Goal: Task Accomplishment & Management: Manage account settings

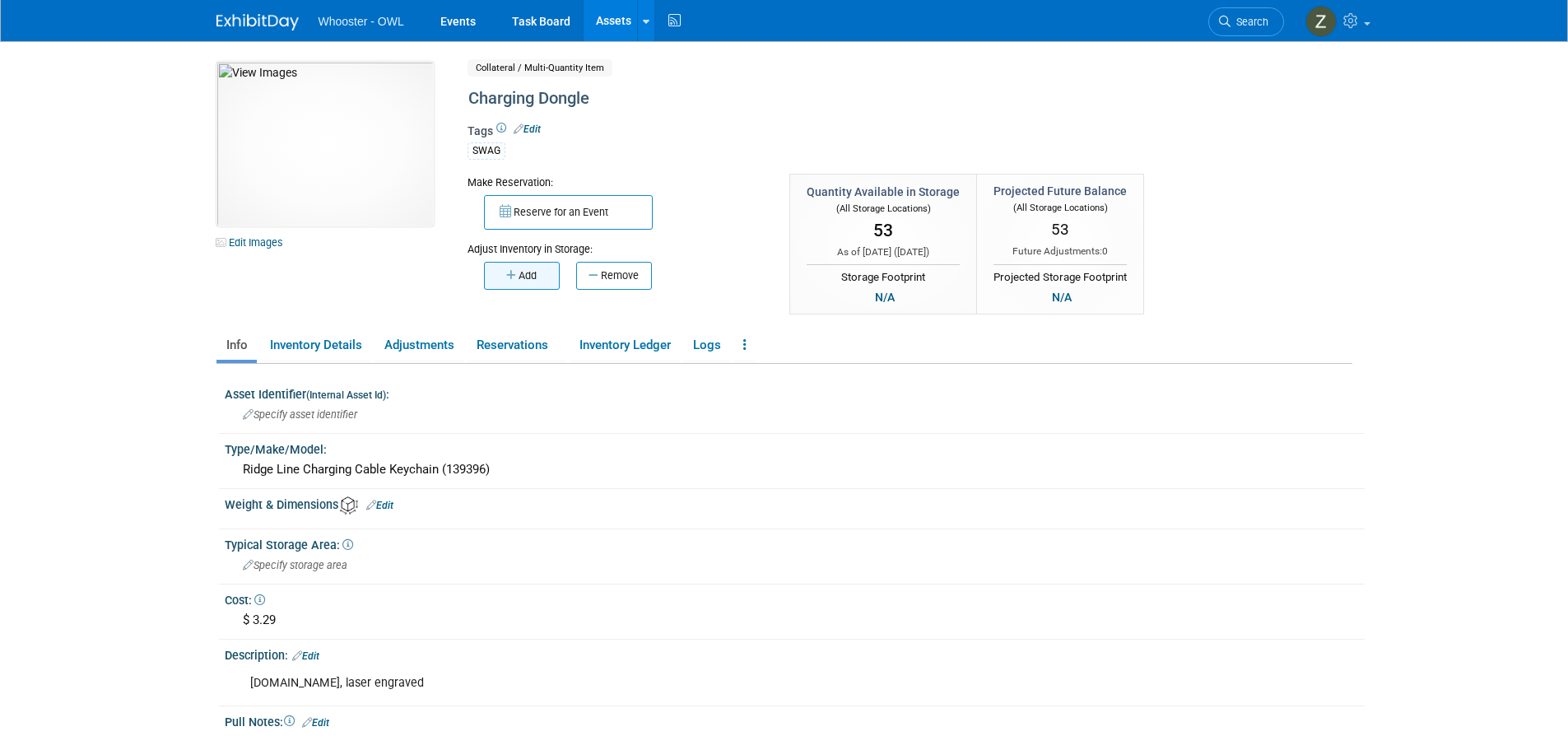
click at [527, 287] on button "Add" at bounding box center [521, 275] width 76 height 28
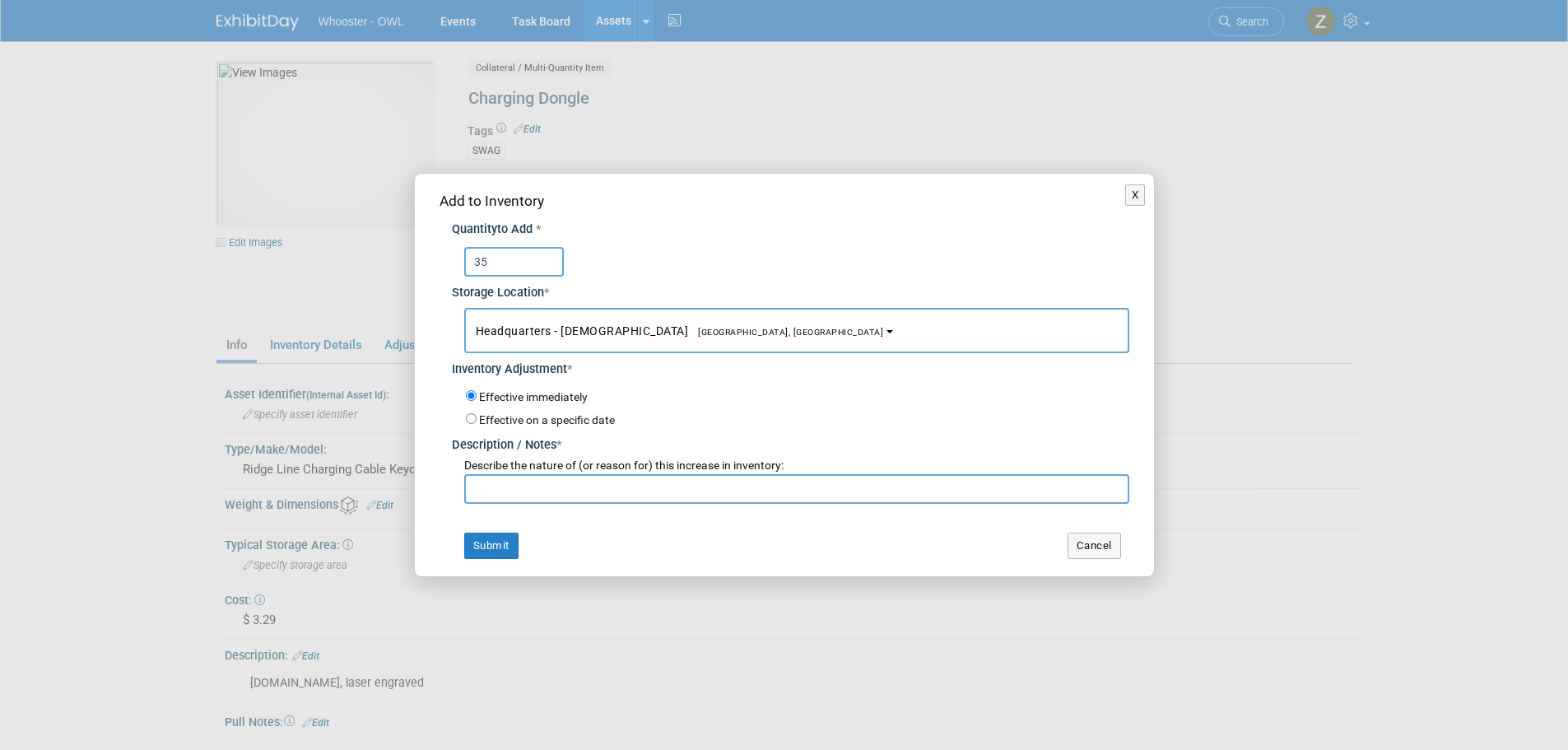
type input "35"
click at [567, 493] on input "text" at bounding box center [797, 489] width 665 height 29
drag, startPoint x: 585, startPoint y: 498, endPoint x: 415, endPoint y: 493, distance: 170.1
click at [415, 493] on div "Add to Inventory Quantity to Add * 35 Storage Location * Headquarters - Buda<sp…" at bounding box center [784, 375] width 739 height 403
type input "return from IAFCI"
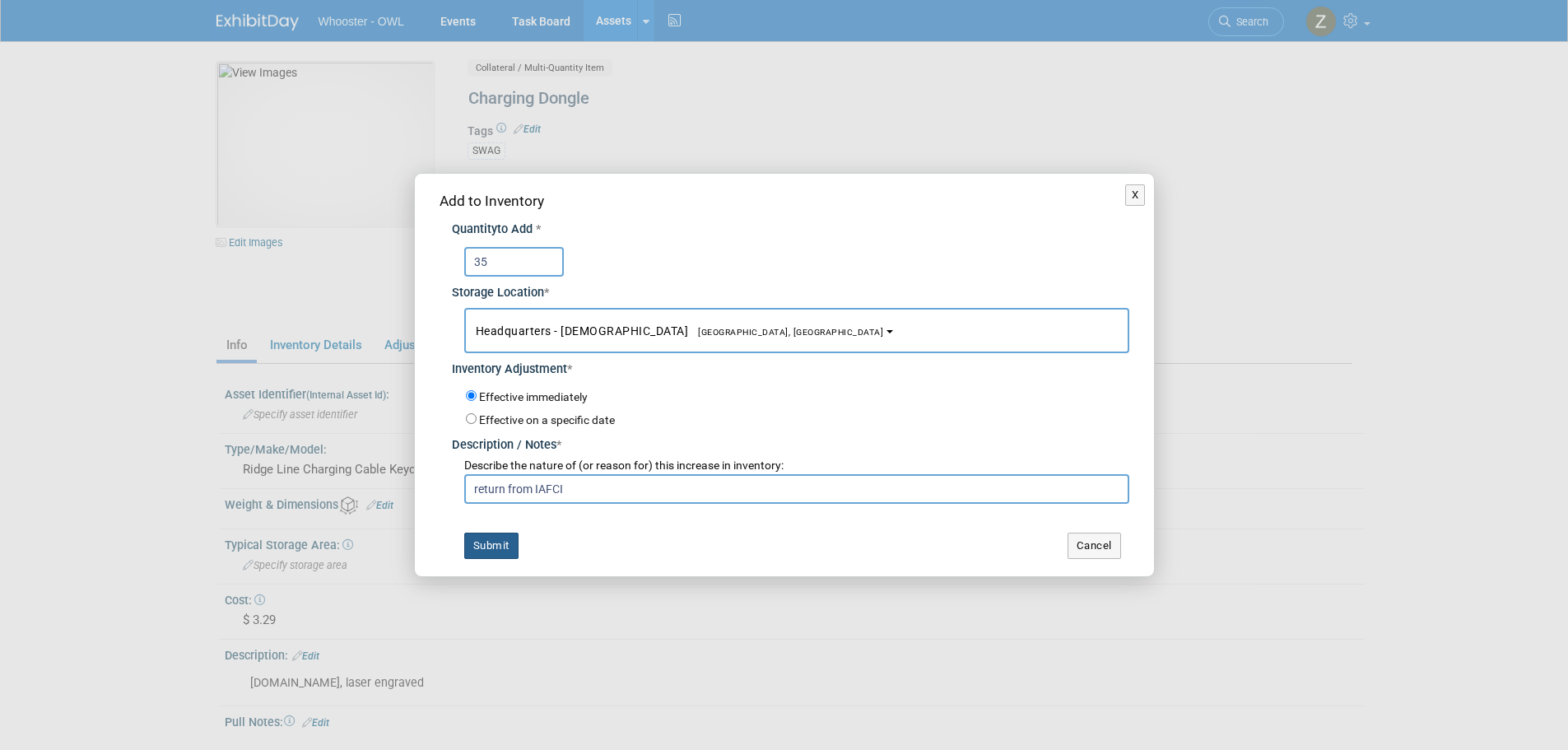
click at [476, 541] on button "Submit" at bounding box center [491, 545] width 54 height 27
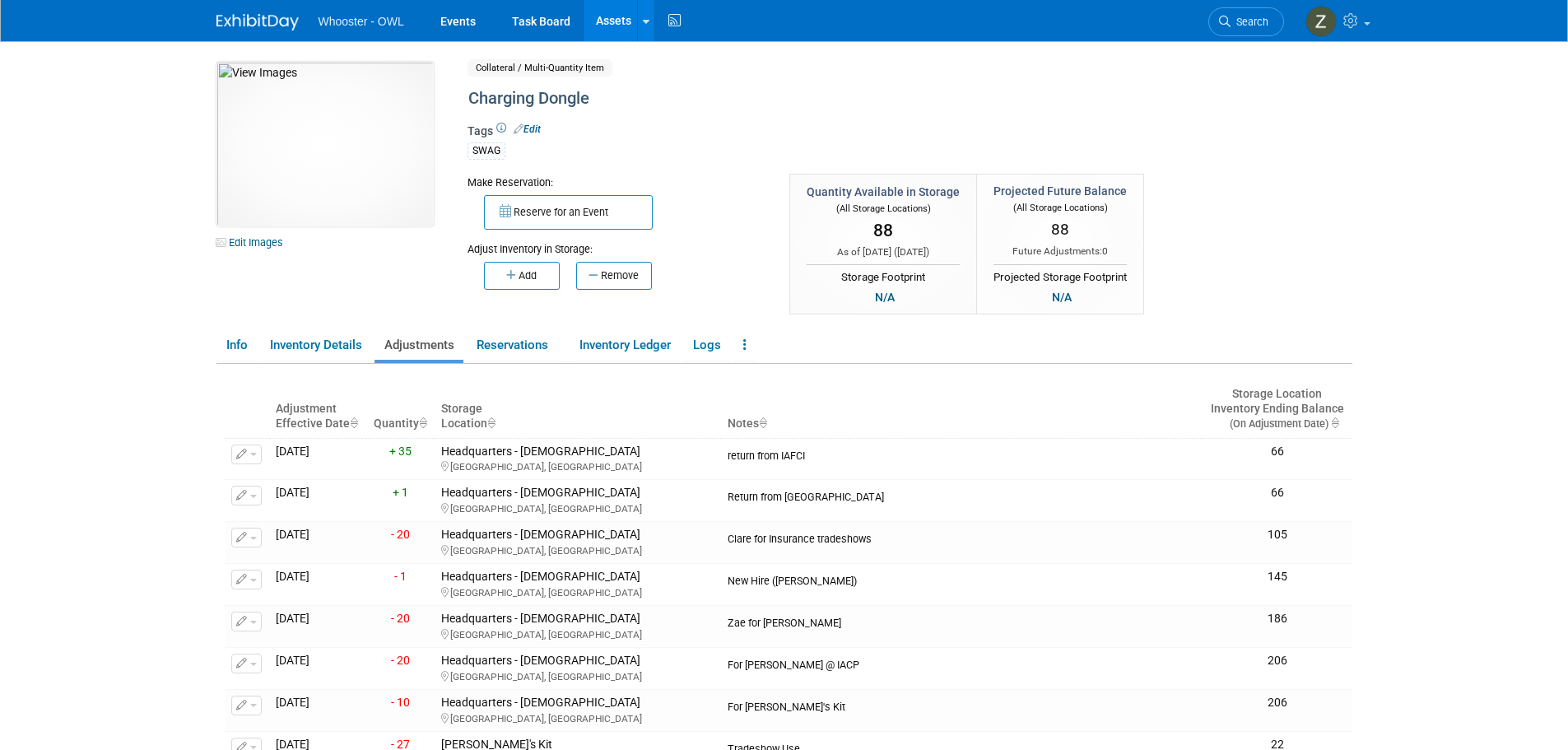
click at [612, 12] on link "Assets" at bounding box center [614, 20] width 60 height 41
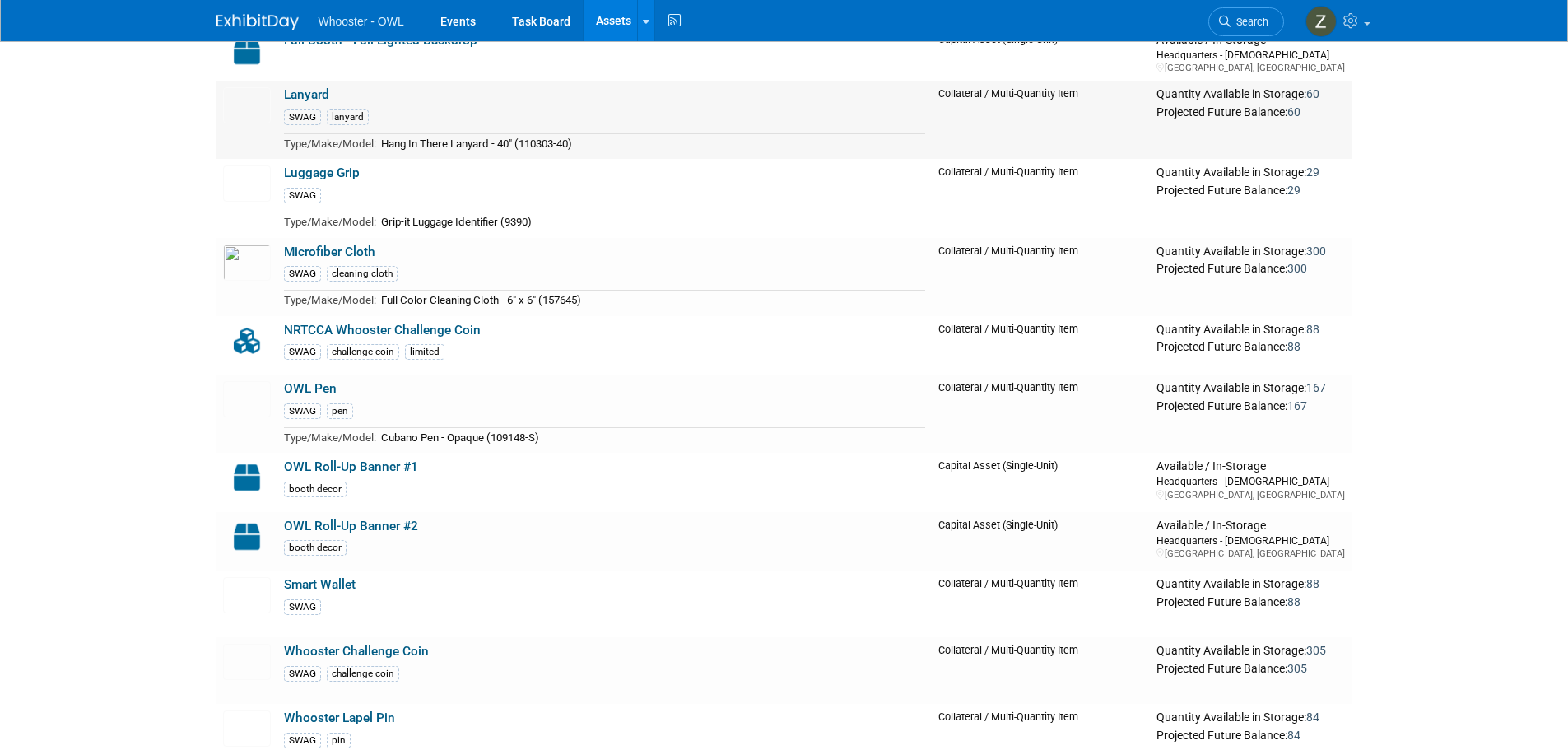
scroll to position [659, 0]
click at [318, 389] on link "OWL Pen" at bounding box center [310, 387] width 53 height 15
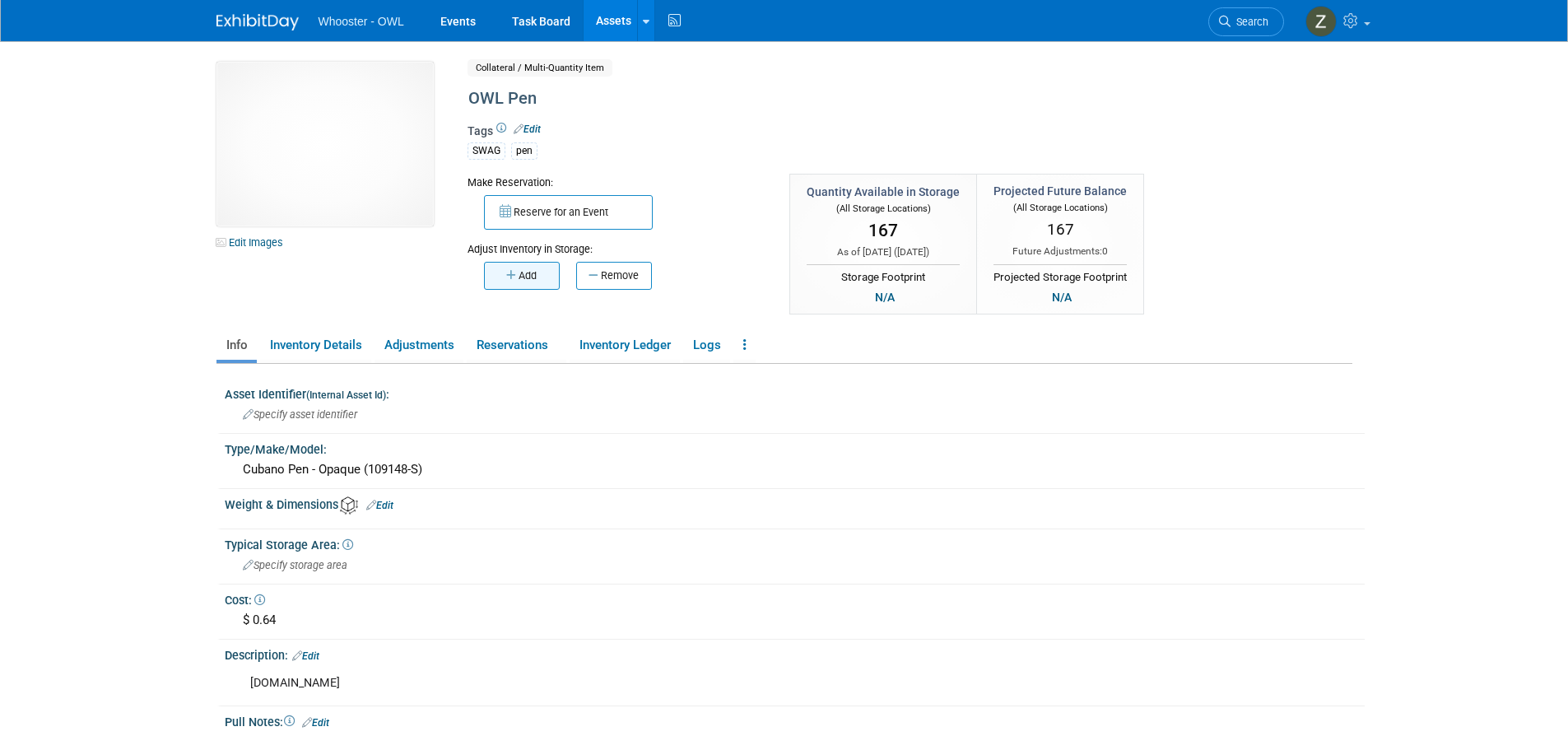
click at [513, 284] on button "Add" at bounding box center [521, 275] width 76 height 28
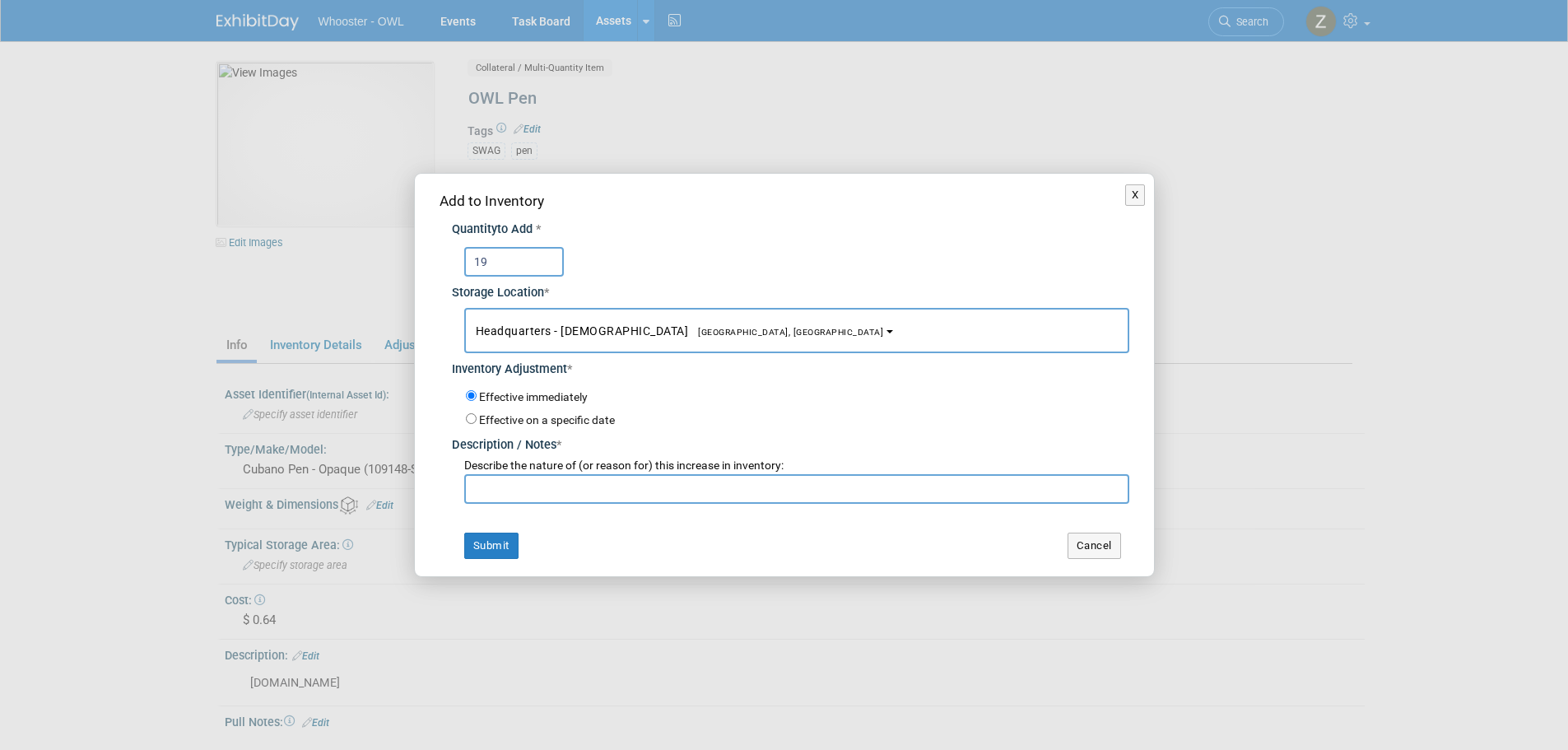
type input "19"
click at [490, 486] on input "text" at bounding box center [797, 489] width 665 height 29
paste input "return from IAFCI"
type input "return from IAFCI"
click at [478, 545] on button "Submit" at bounding box center [491, 545] width 54 height 27
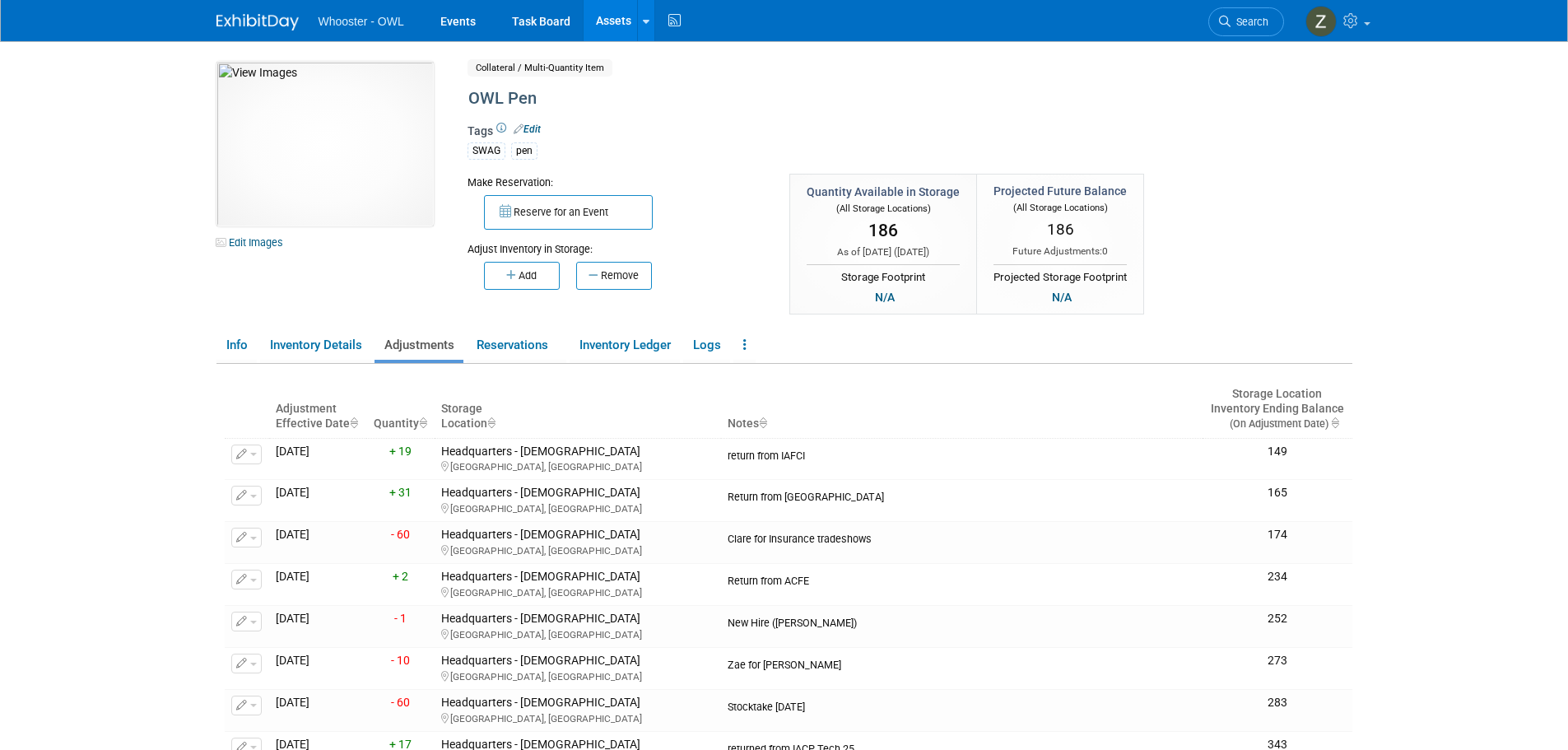
click at [604, 23] on link "Assets" at bounding box center [614, 20] width 60 height 41
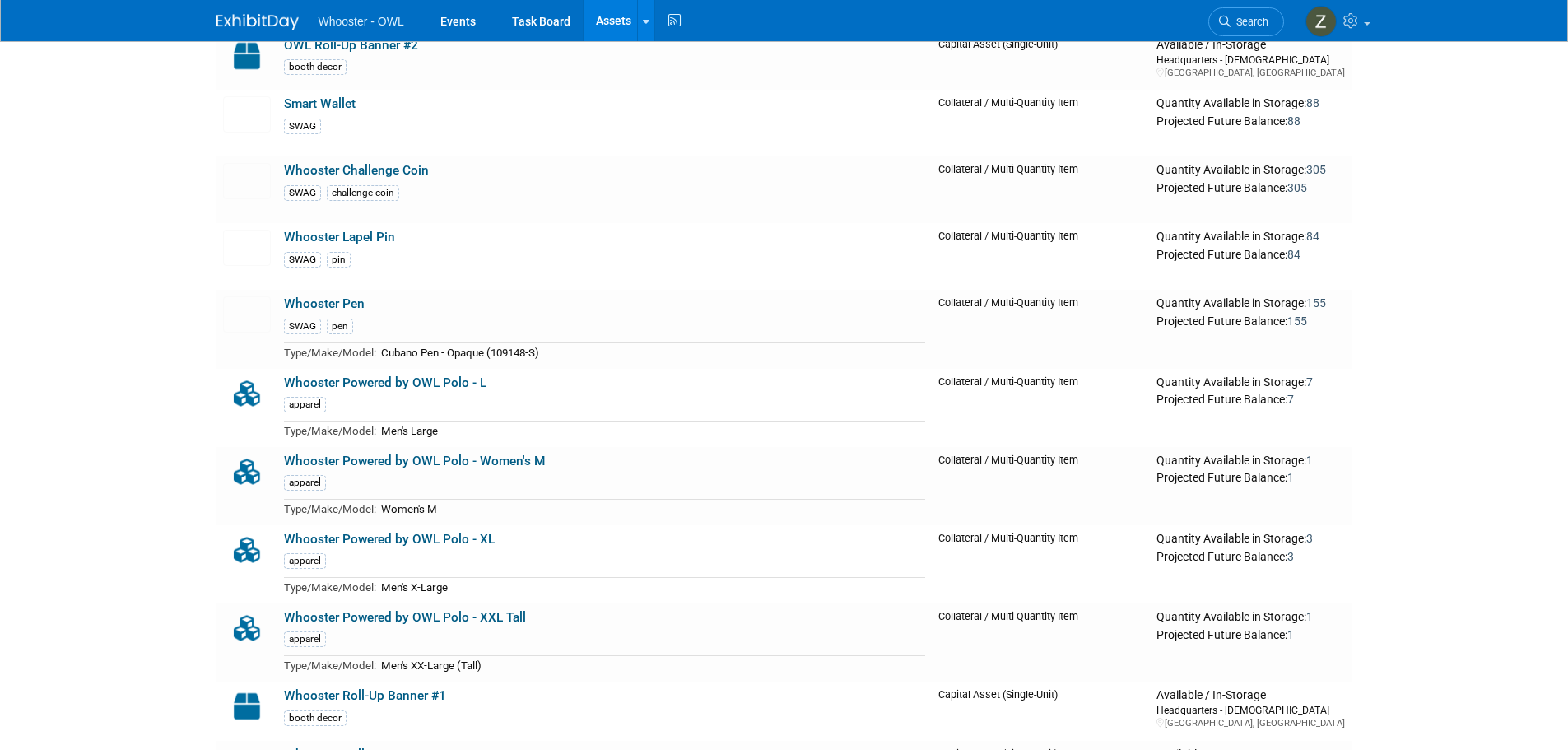
scroll to position [1153, 0]
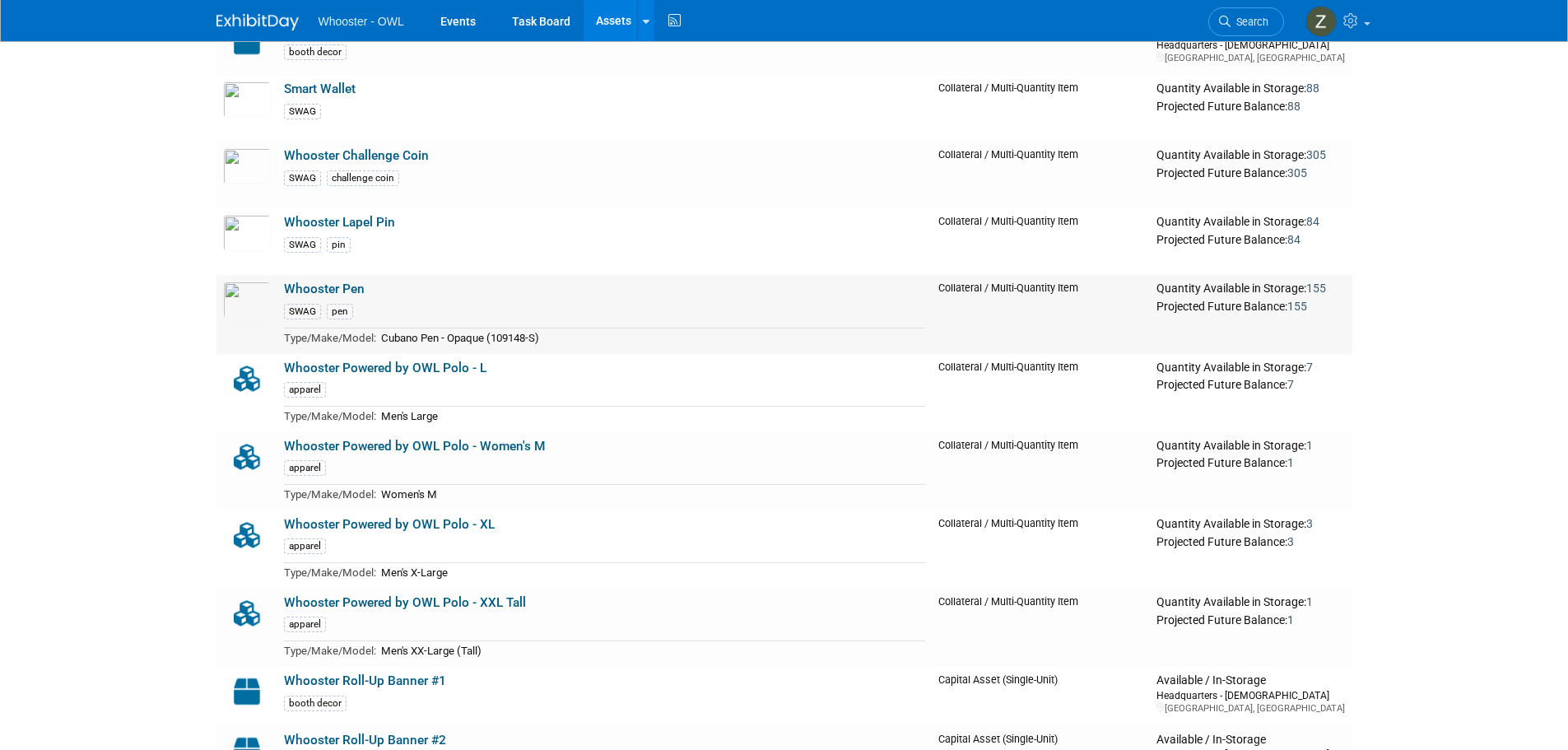
click at [319, 297] on link "Whooster Pen" at bounding box center [324, 289] width 81 height 15
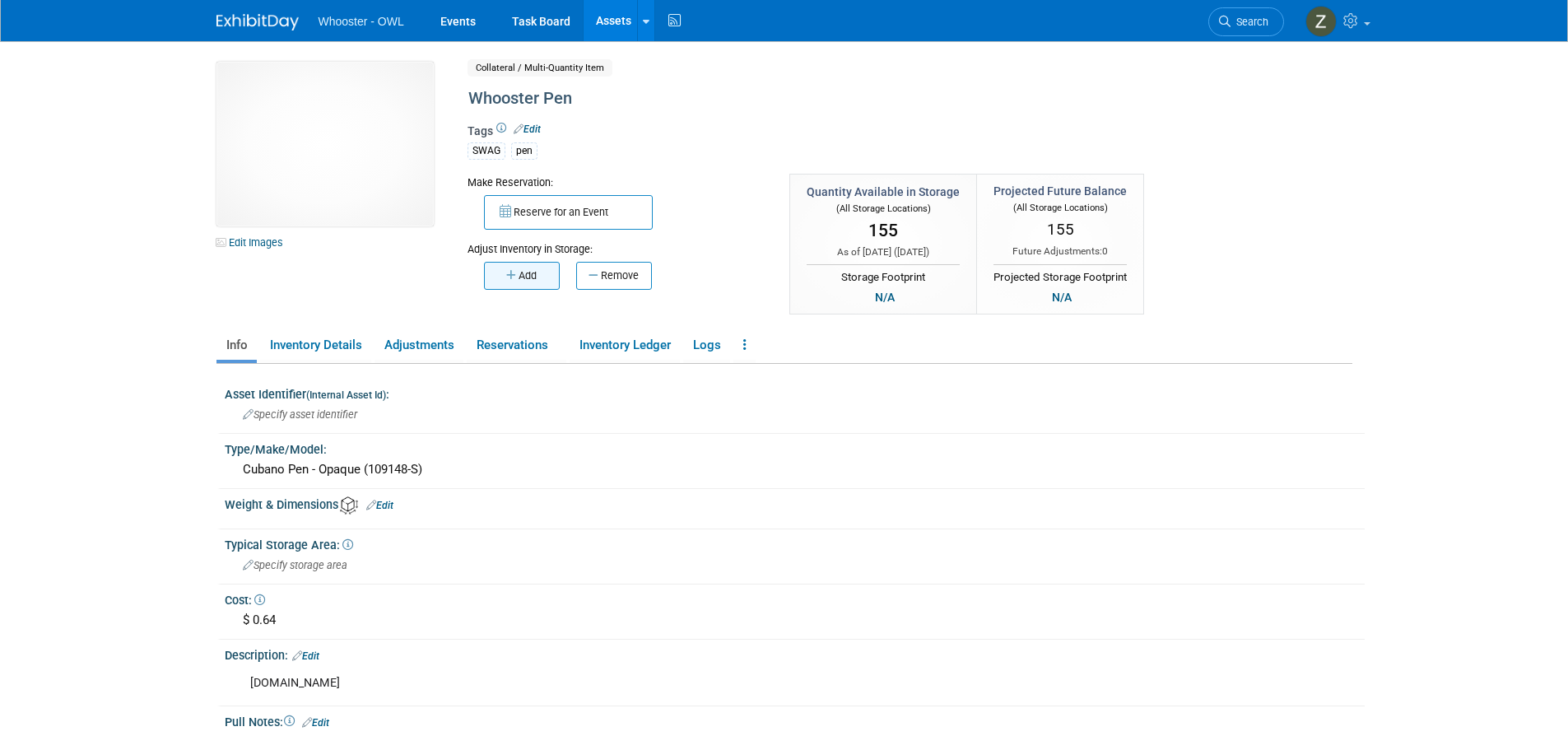
click at [538, 273] on button "Add" at bounding box center [521, 275] width 76 height 28
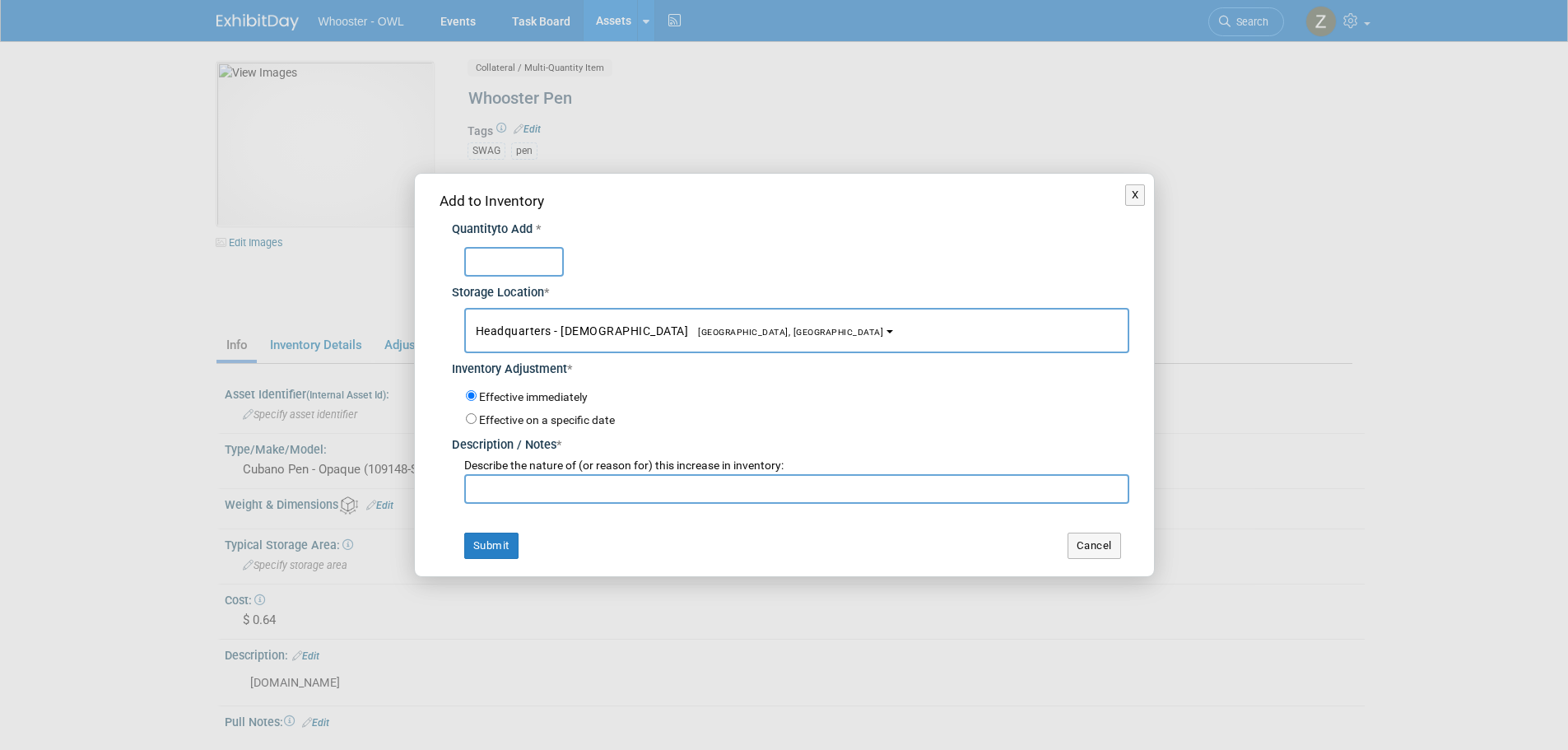
click at [510, 262] on input "text" at bounding box center [514, 262] width 99 height 29
type input "15"
click at [532, 490] on input "text" at bounding box center [797, 489] width 665 height 29
paste input "return from IAFCI"
type input "return from IAFCI"
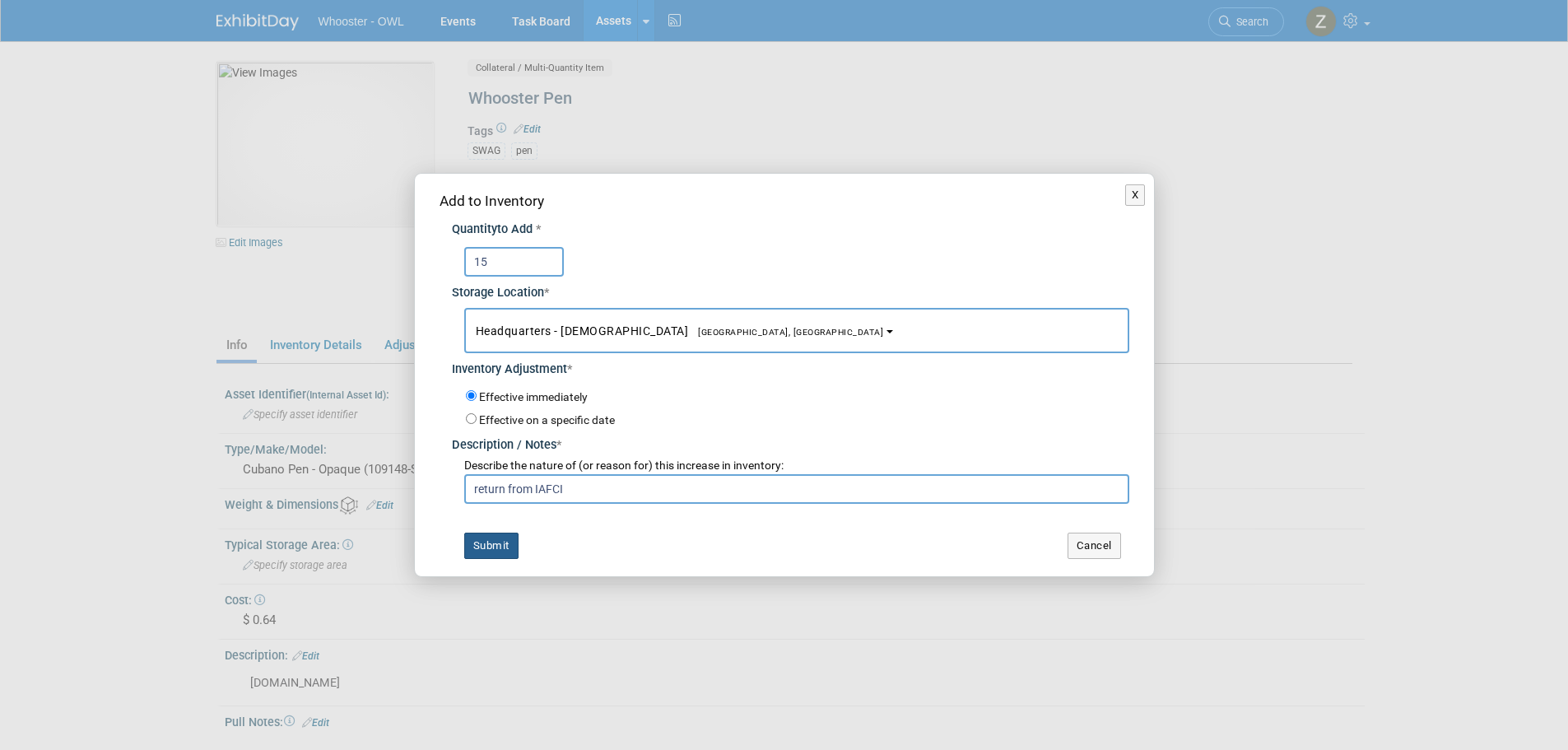
click at [476, 548] on button "Submit" at bounding box center [491, 545] width 54 height 27
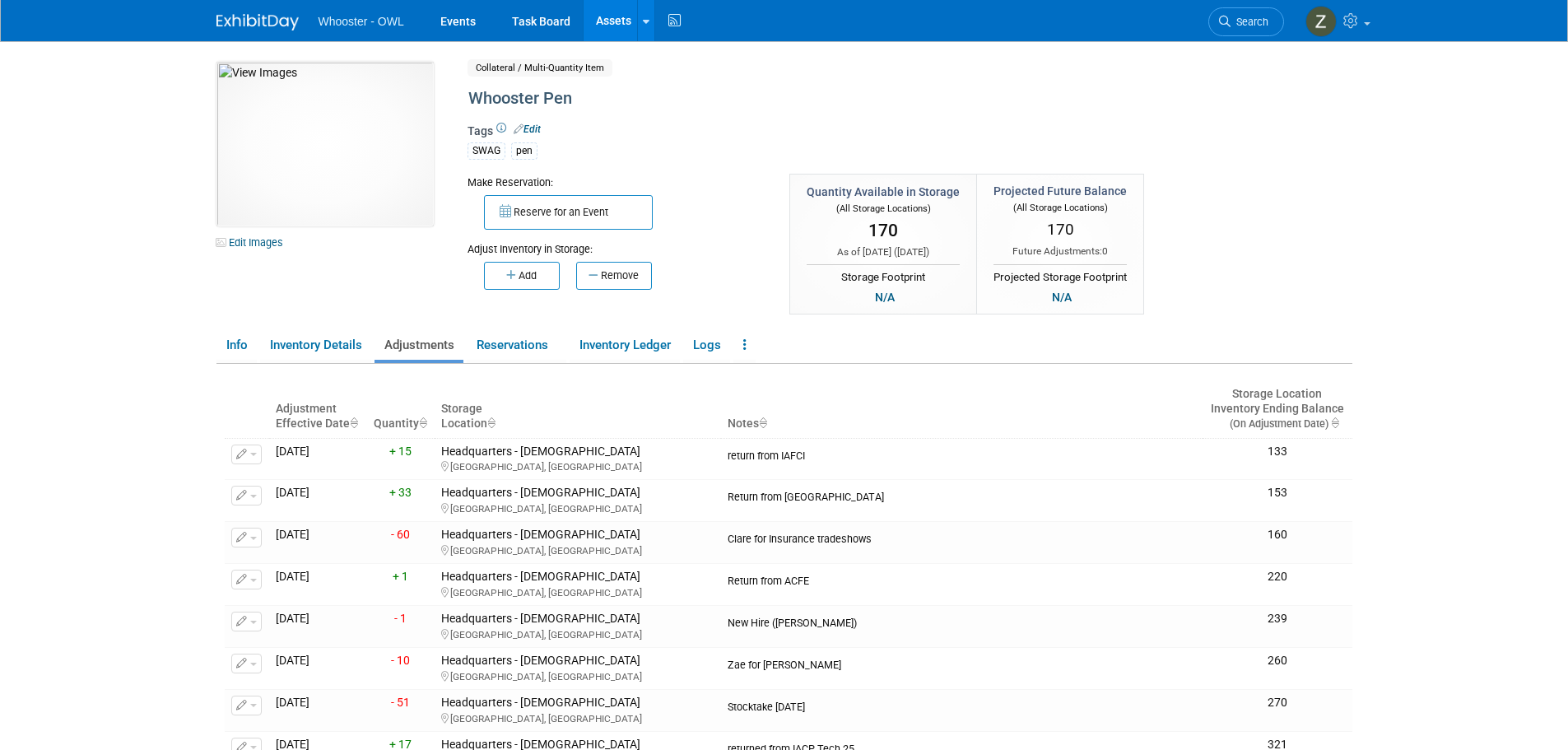
click at [623, 19] on link "Assets" at bounding box center [614, 20] width 60 height 41
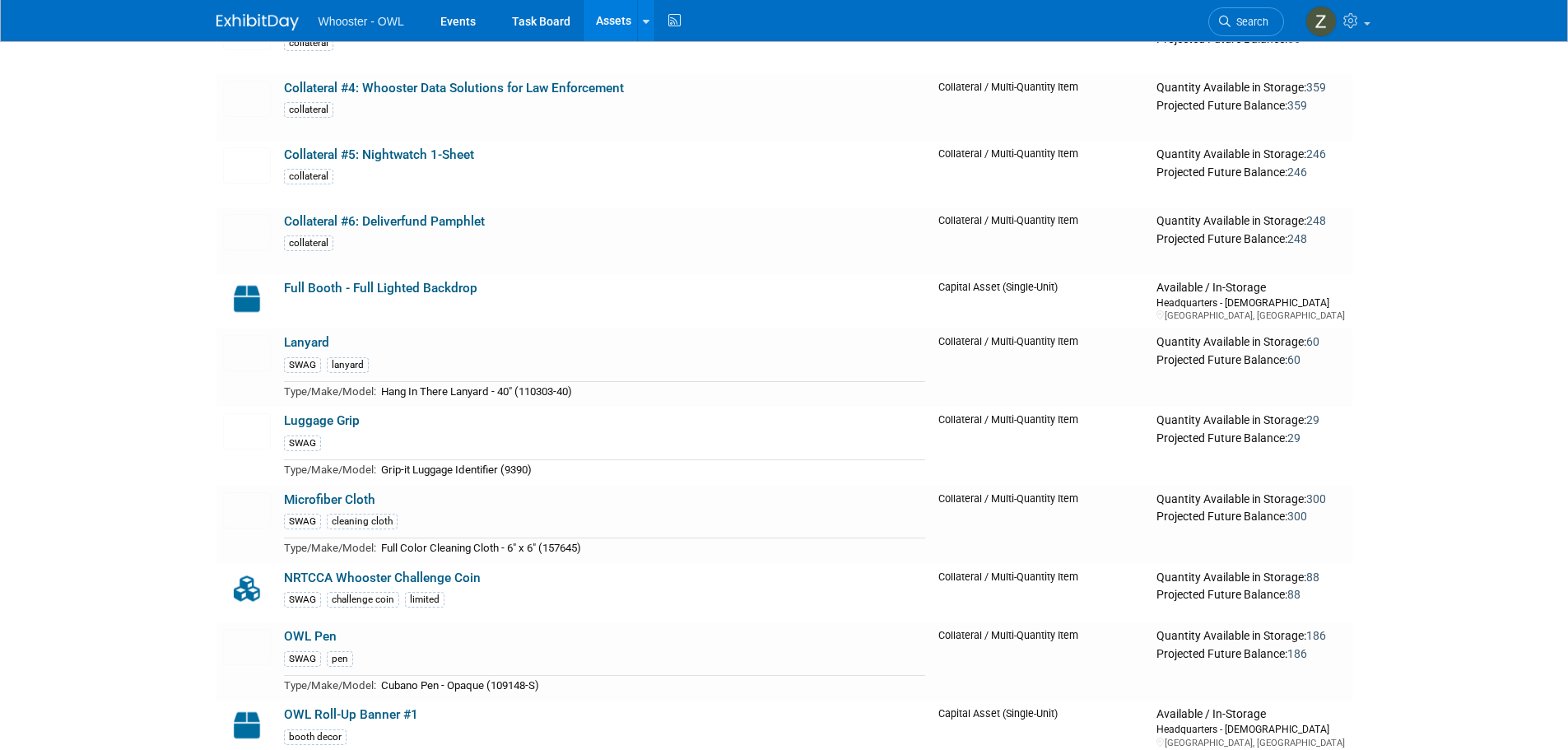
scroll to position [494, 0]
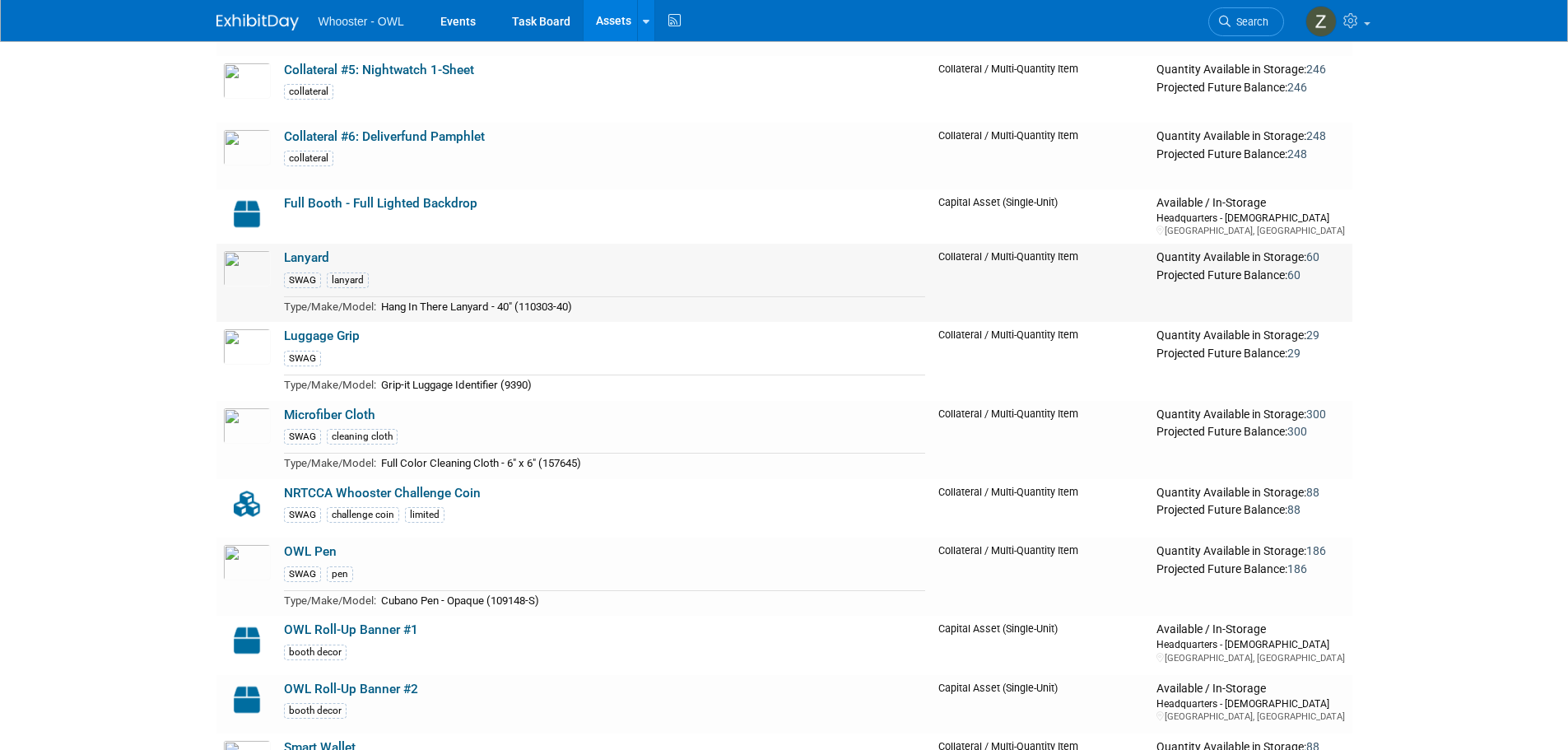
click at [309, 259] on link "Lanyard" at bounding box center [306, 258] width 45 height 15
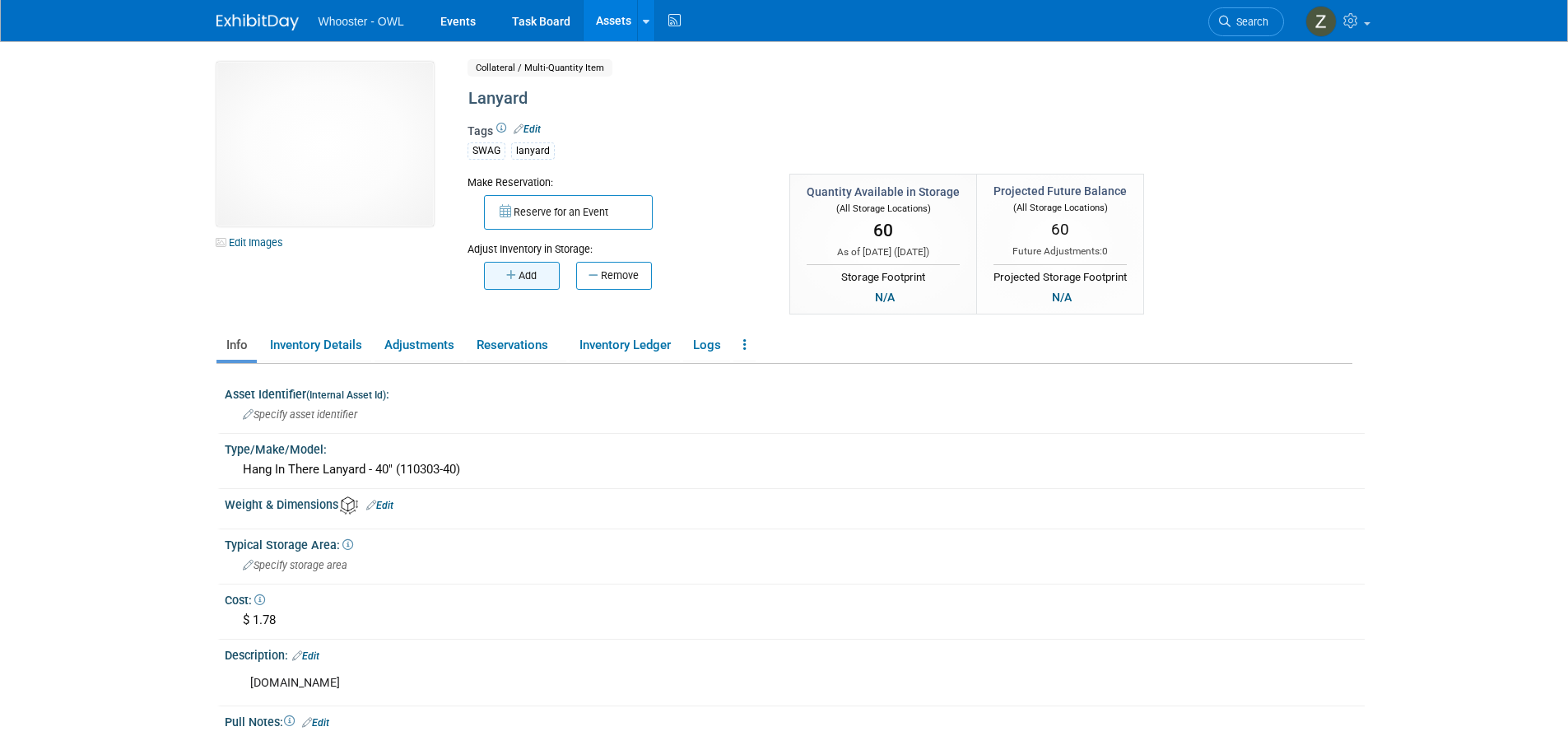
click at [504, 271] on button "Add" at bounding box center [521, 275] width 76 height 28
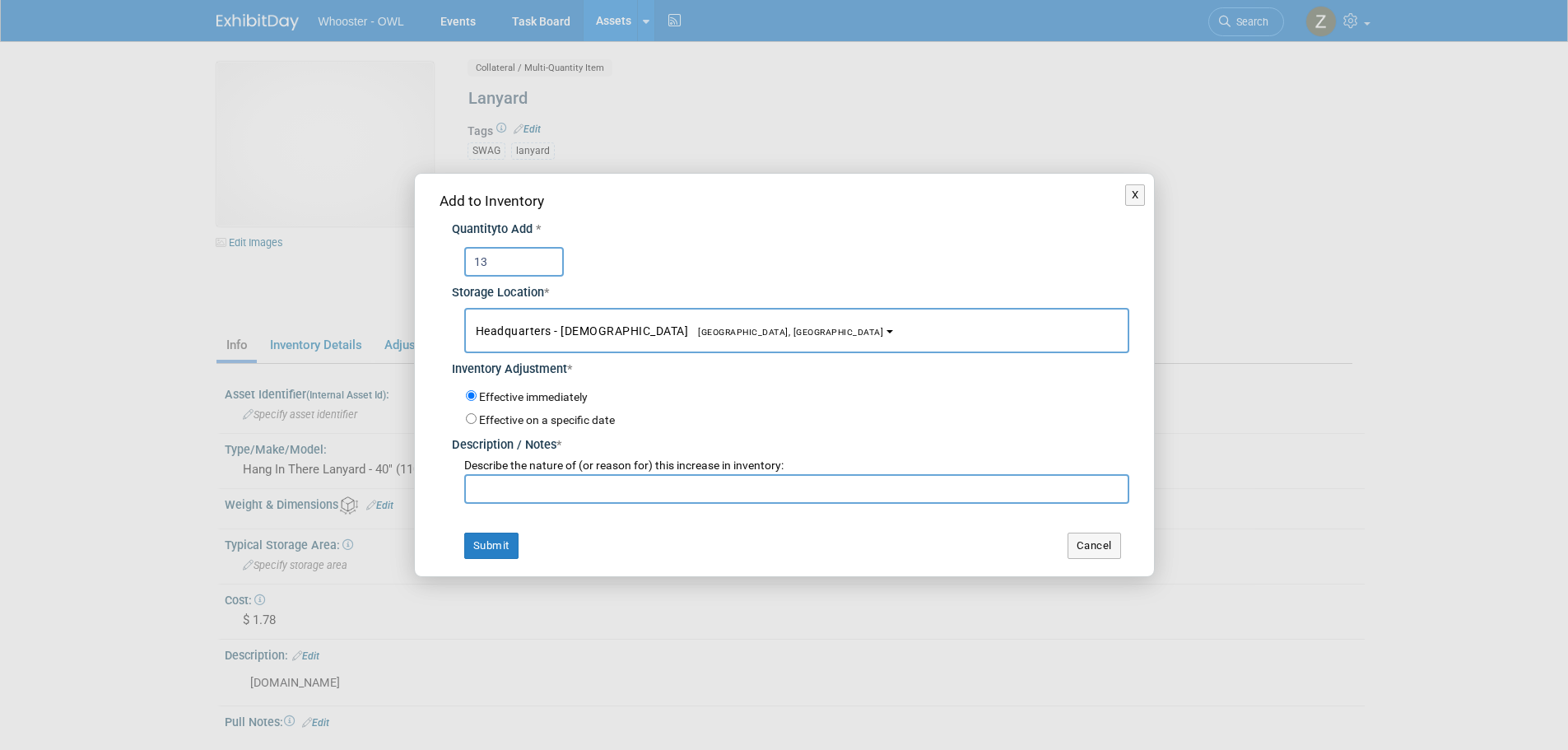
type input "13"
click at [570, 494] on input "text" at bounding box center [797, 489] width 665 height 29
paste input "return from IAFCI"
type input "return from IAFCI"
click at [494, 554] on button "Submit" at bounding box center [491, 545] width 54 height 27
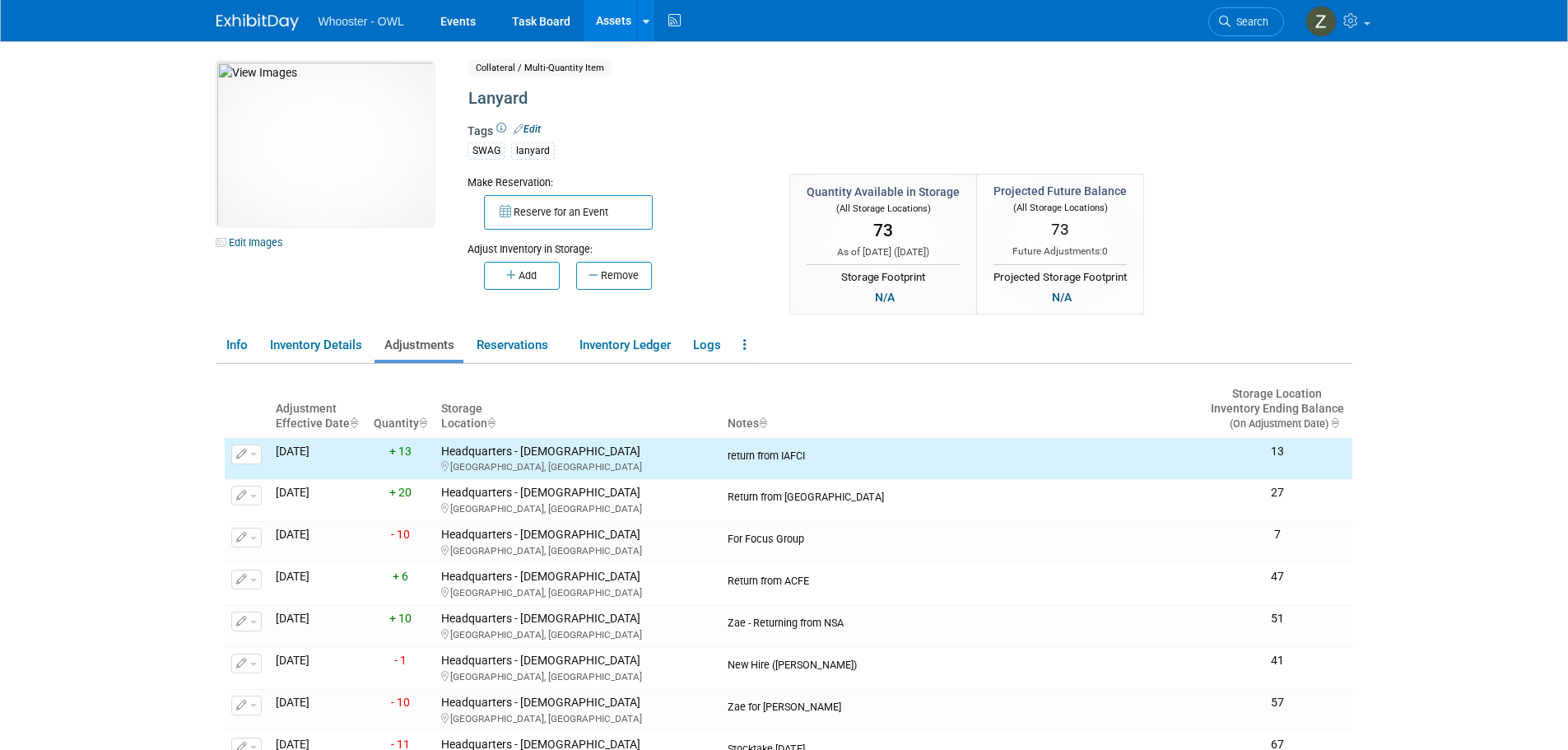
click at [607, 8] on link "Assets" at bounding box center [614, 20] width 60 height 41
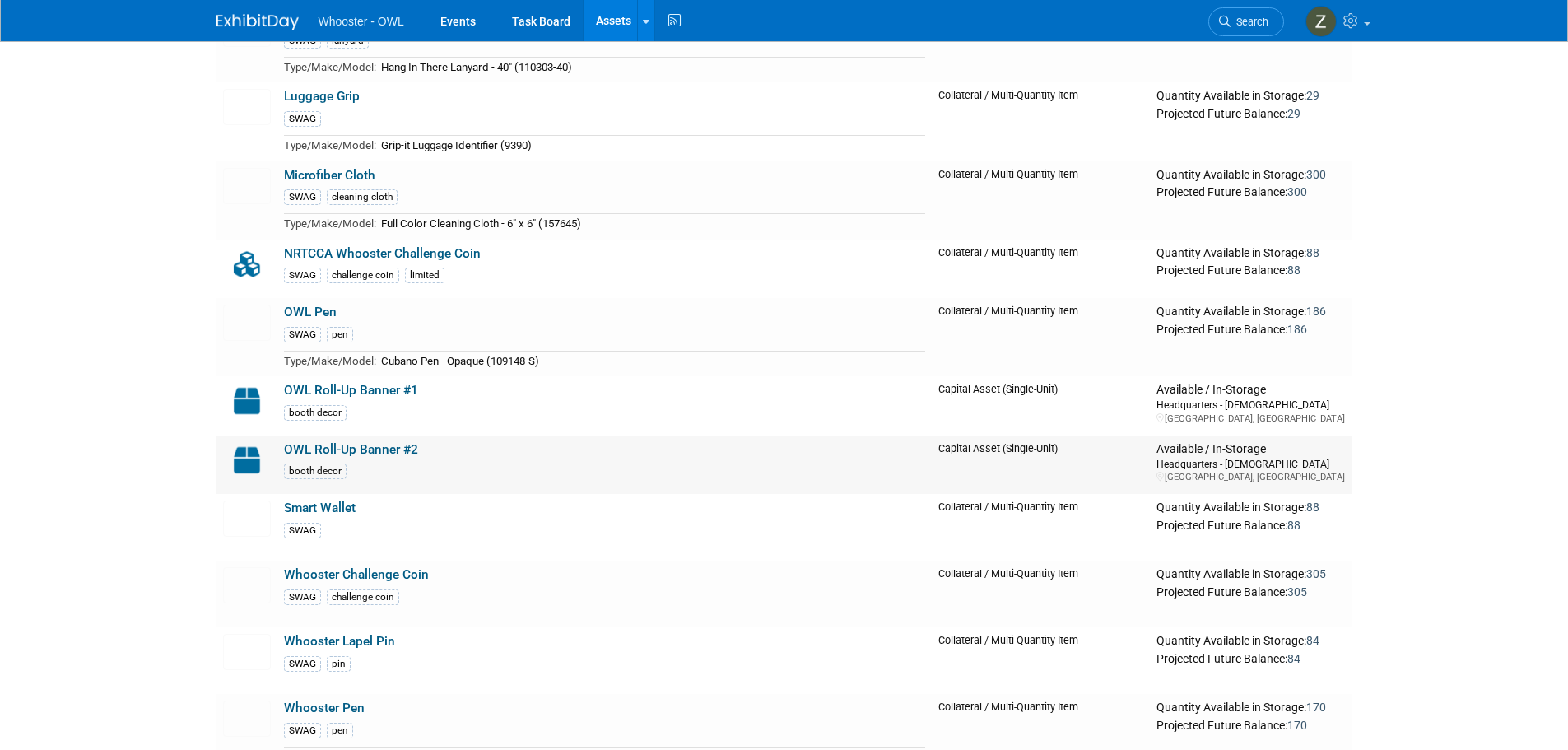
scroll to position [741, 0]
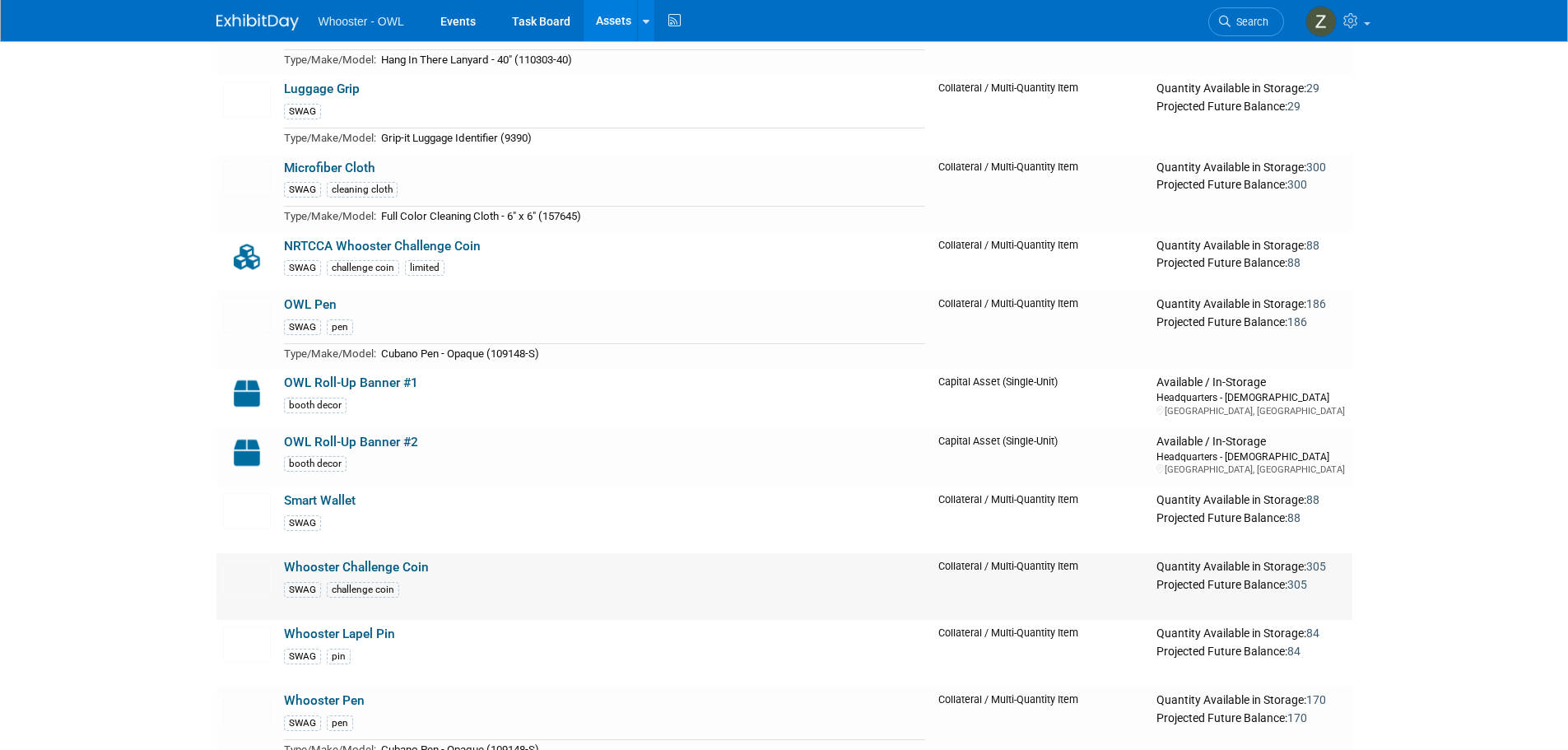
click at [416, 573] on link "Whooster Challenge Coin" at bounding box center [356, 568] width 145 height 15
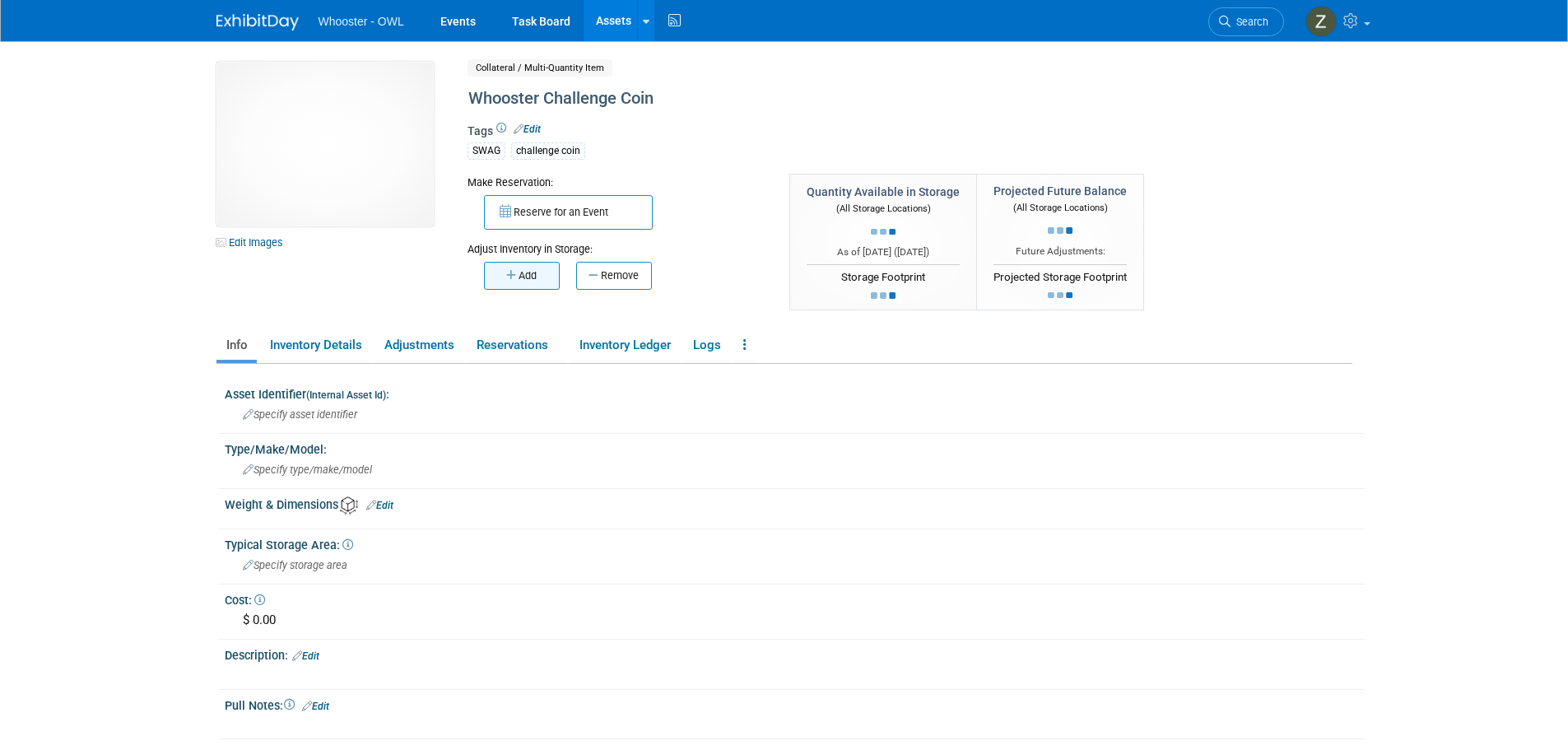
click at [532, 279] on button "Add" at bounding box center [521, 275] width 76 height 28
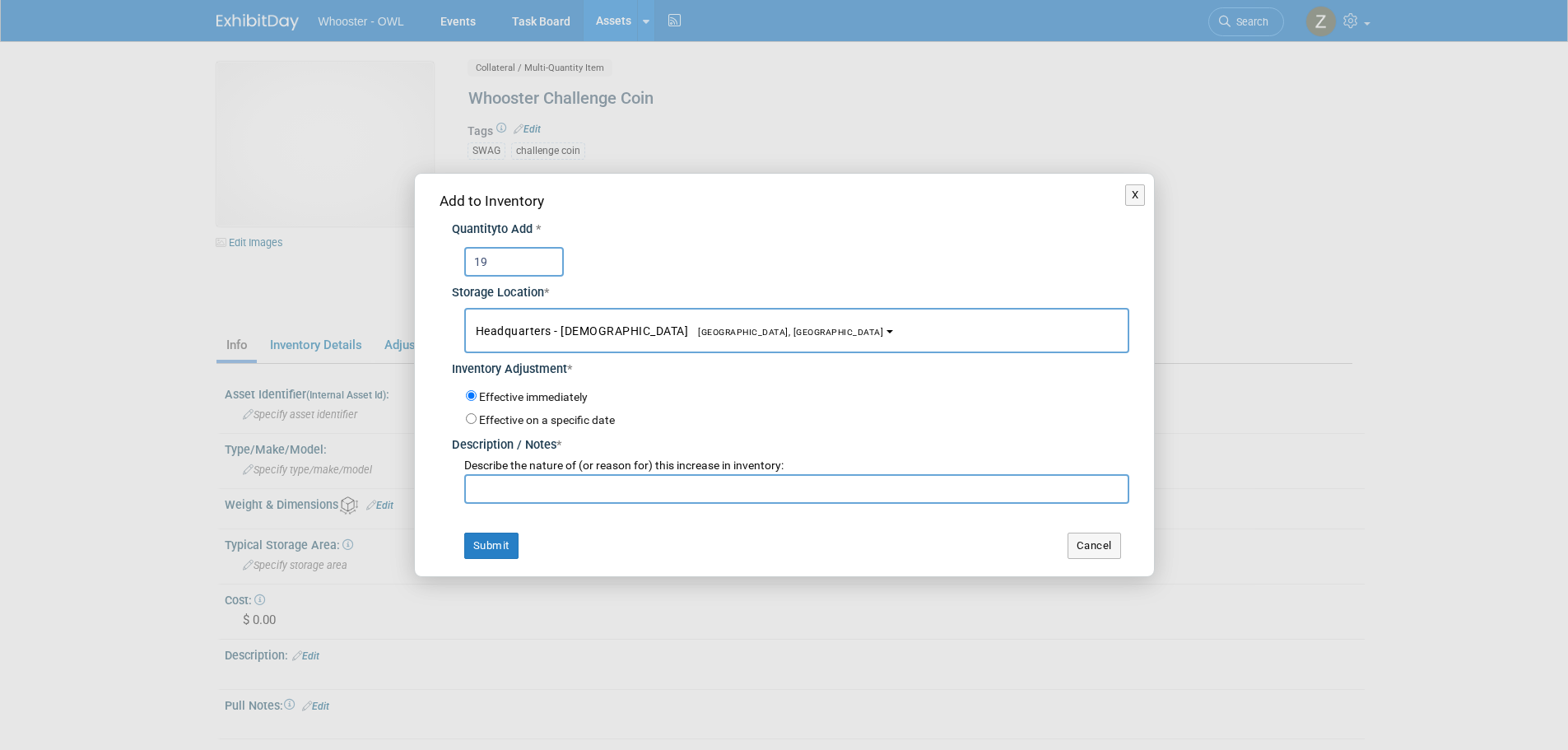
type input "19"
click at [484, 491] on input "text" at bounding box center [797, 489] width 665 height 29
paste input "return from IAFCI"
type input "return from IAFCI"
click at [498, 545] on button "Submit" at bounding box center [491, 545] width 54 height 27
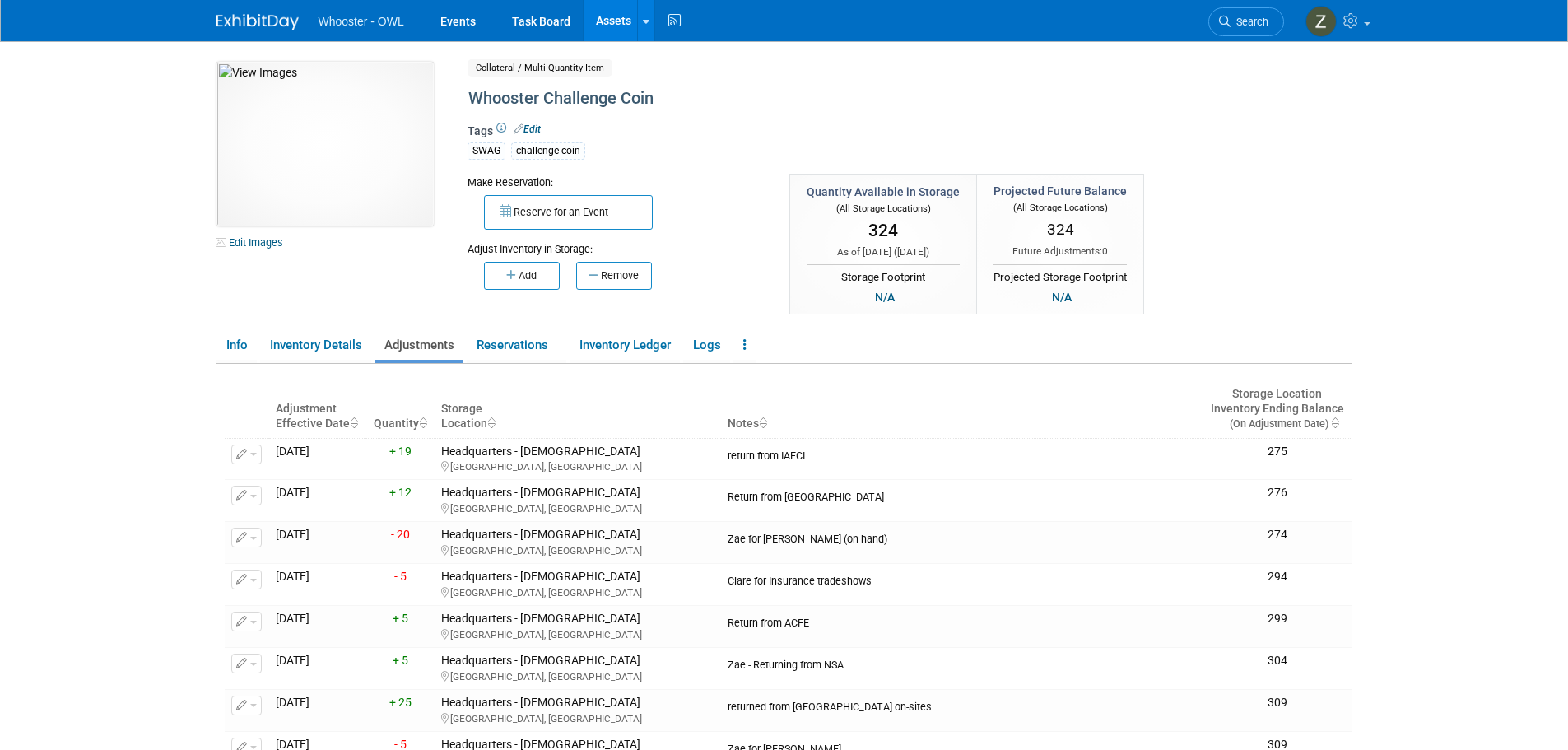
click at [613, 18] on link "Assets" at bounding box center [614, 20] width 60 height 41
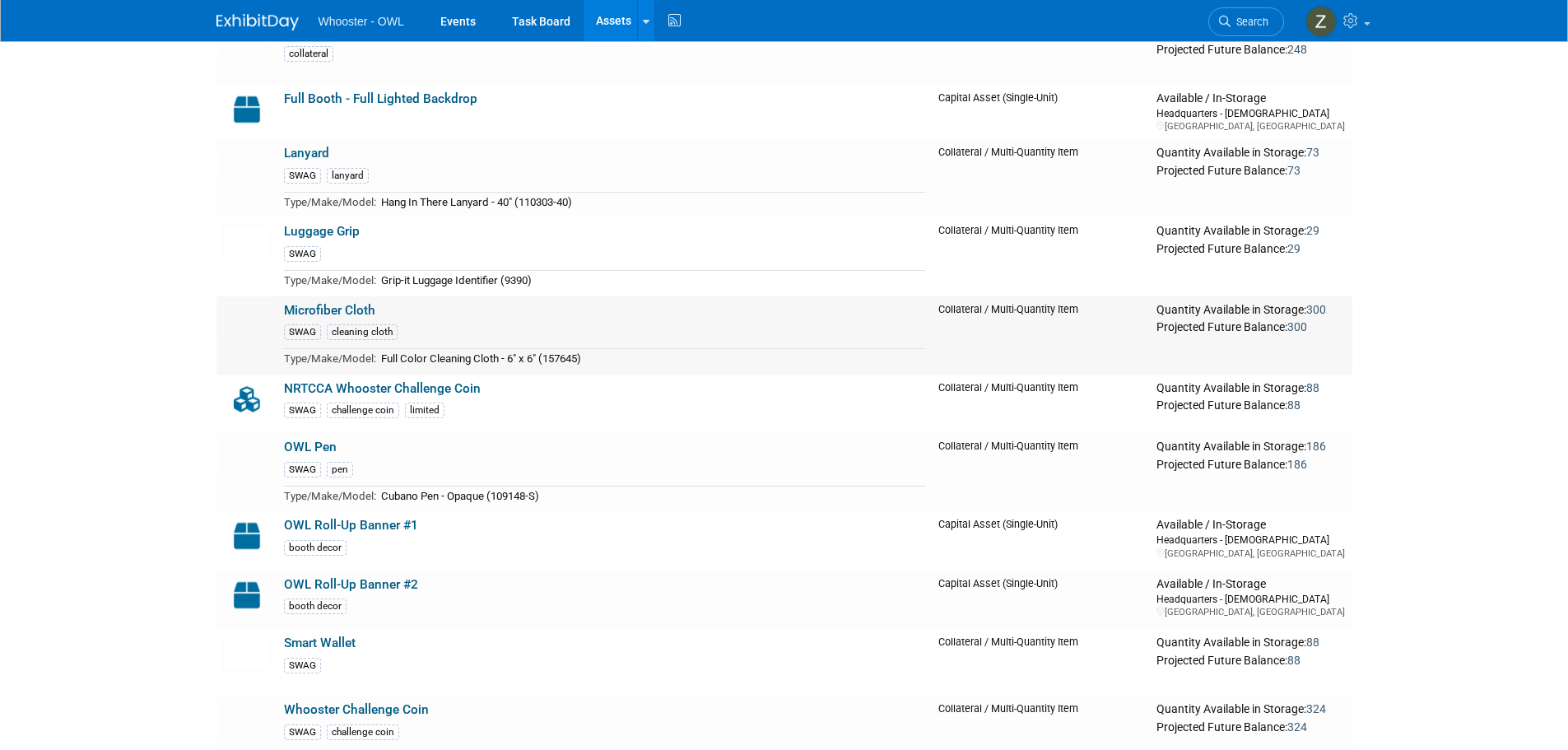
scroll to position [824, 0]
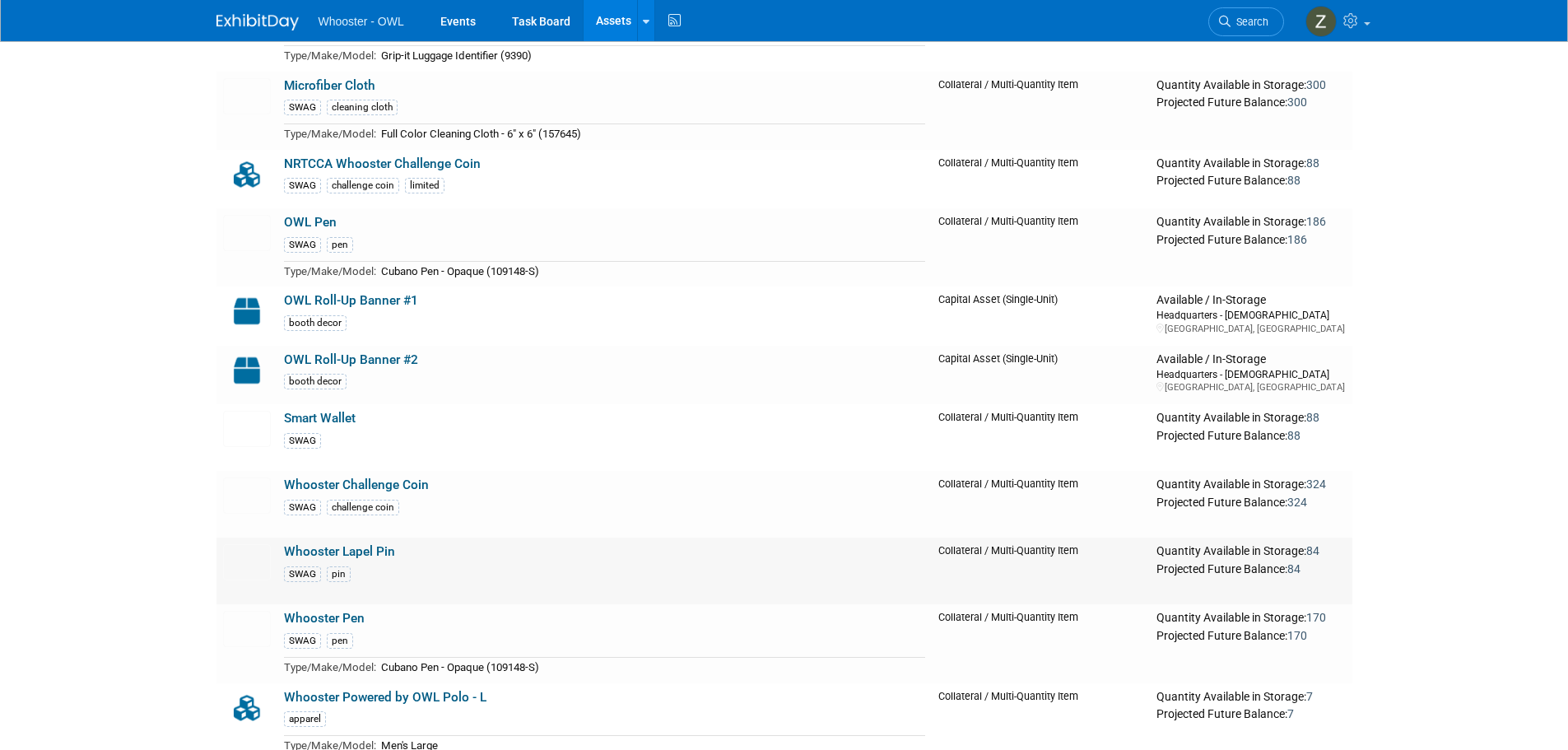
click at [357, 552] on link "Whooster Lapel Pin" at bounding box center [339, 552] width 111 height 15
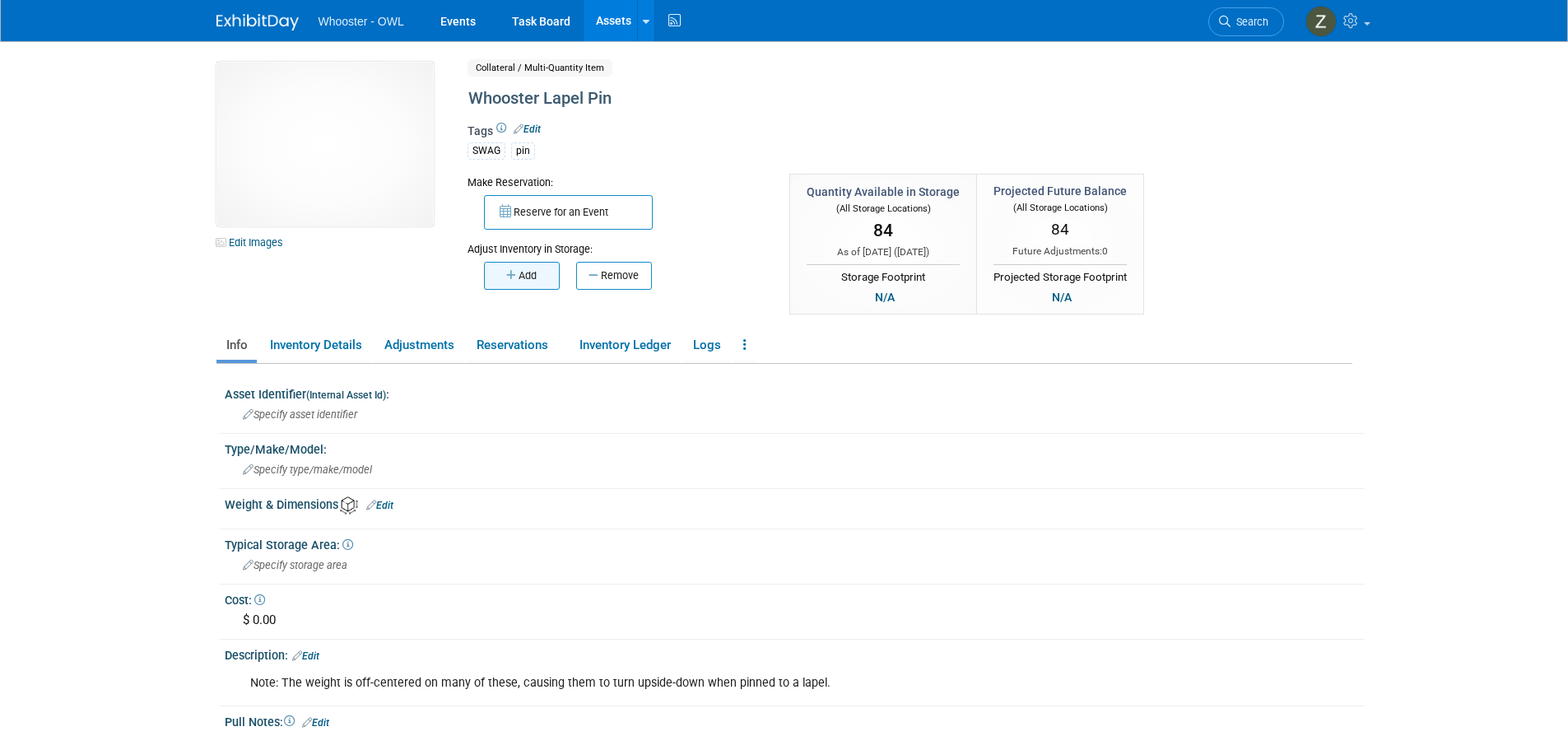
click at [526, 270] on button "Add" at bounding box center [521, 275] width 76 height 28
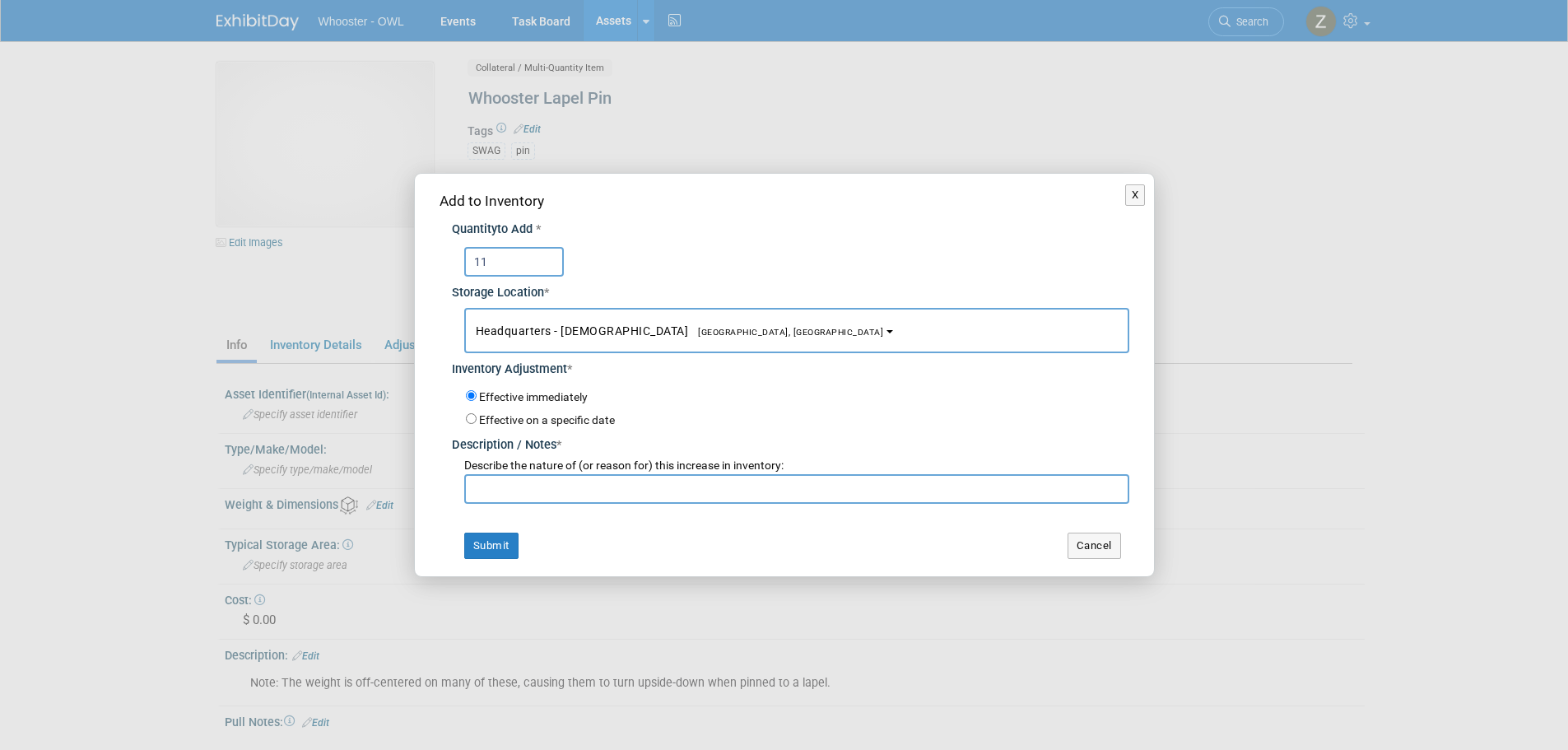
type input "11"
click at [507, 491] on input "text" at bounding box center [797, 489] width 665 height 29
paste input "return from IAFCI"
type input "return from IAFCI"
click at [477, 540] on button "Submit" at bounding box center [491, 545] width 54 height 27
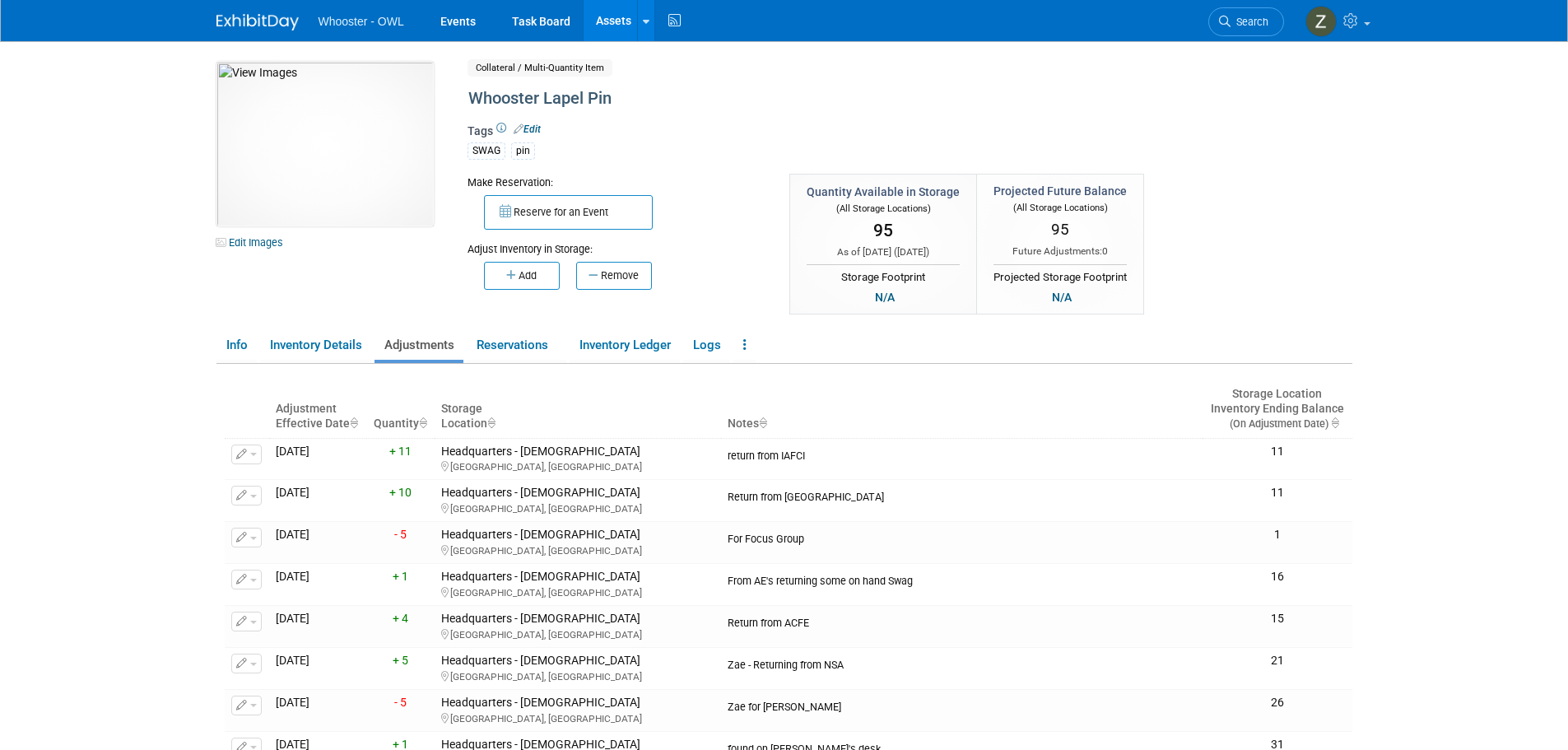
click at [610, 15] on link "Assets" at bounding box center [614, 20] width 60 height 41
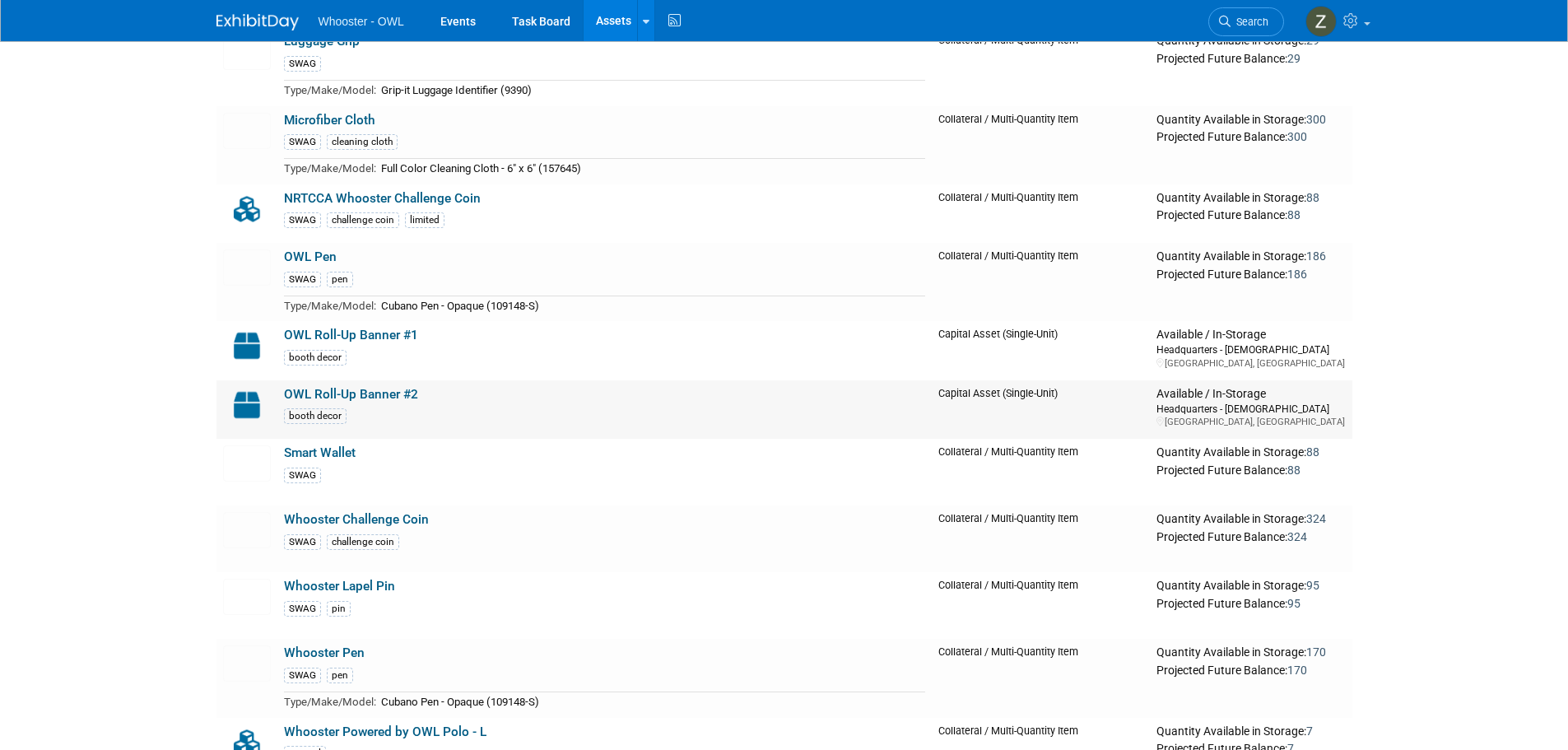
scroll to position [824, 0]
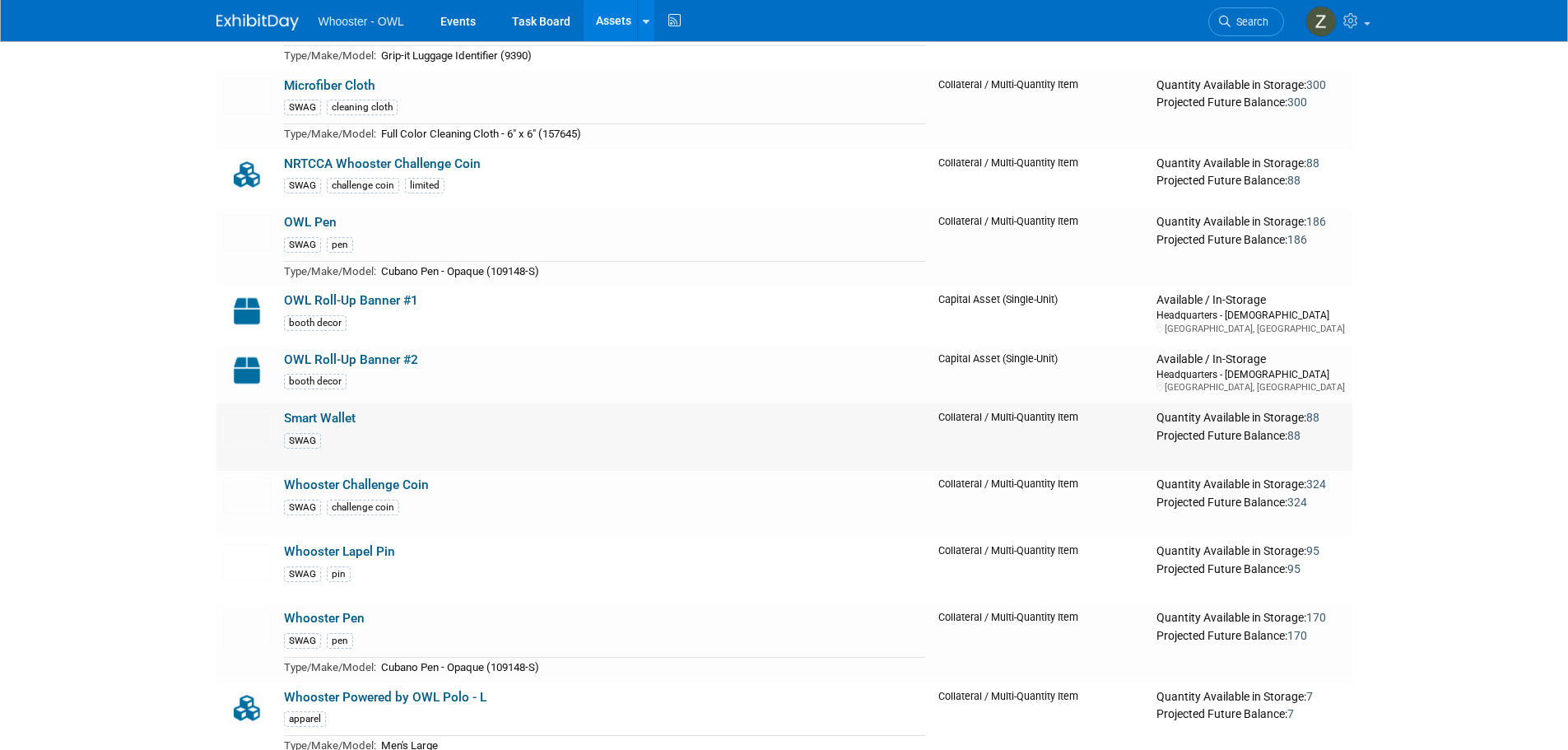
click at [346, 422] on link "Smart Wallet" at bounding box center [320, 418] width 72 height 15
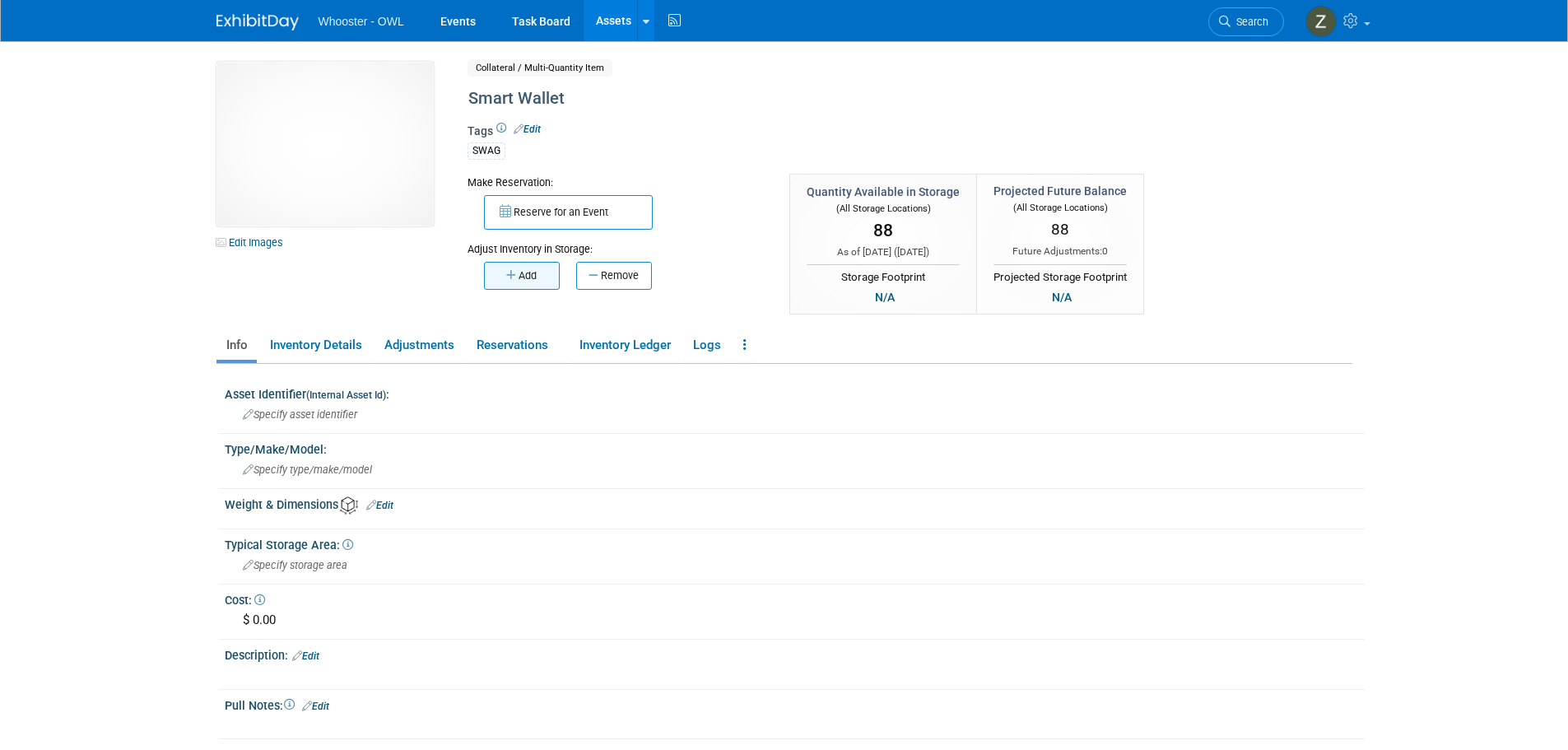
click at [516, 277] on icon "button" at bounding box center [512, 275] width 12 height 11
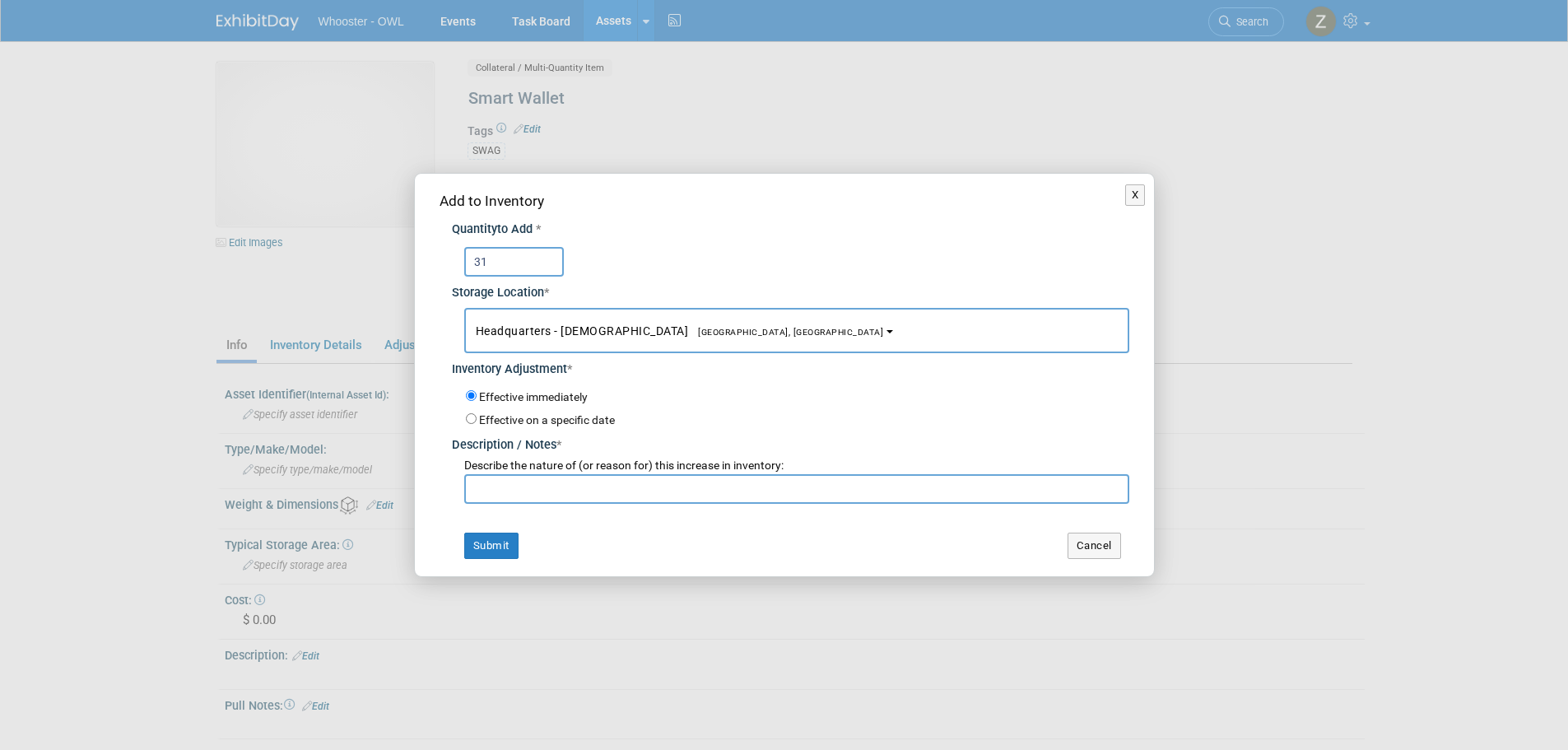
type input "31"
click at [506, 494] on input "text" at bounding box center [797, 489] width 665 height 29
paste input "return from IAFCI"
type input "return from IAFCI"
click at [500, 538] on button "Submit" at bounding box center [491, 545] width 54 height 27
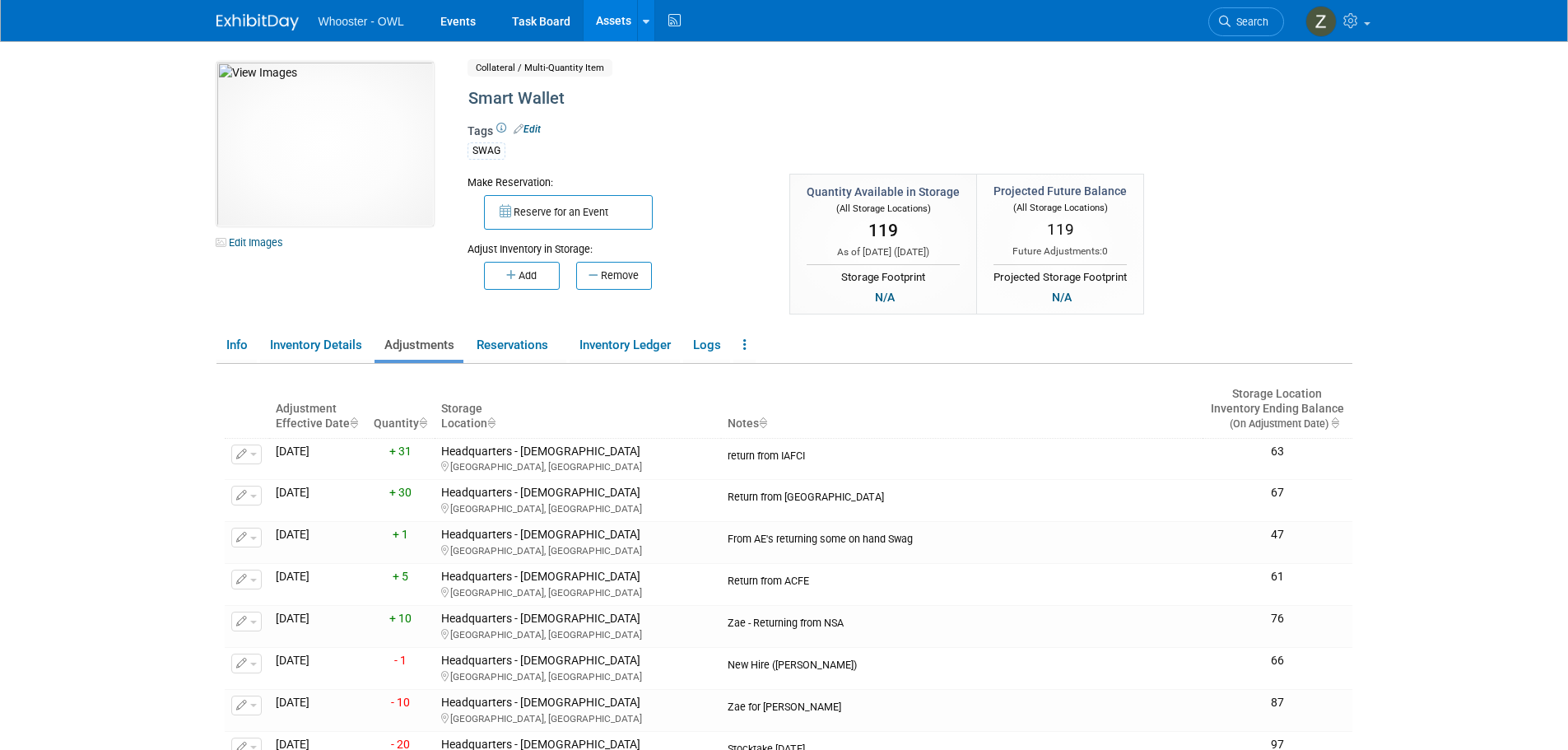
click at [600, 18] on link "Assets" at bounding box center [614, 20] width 60 height 41
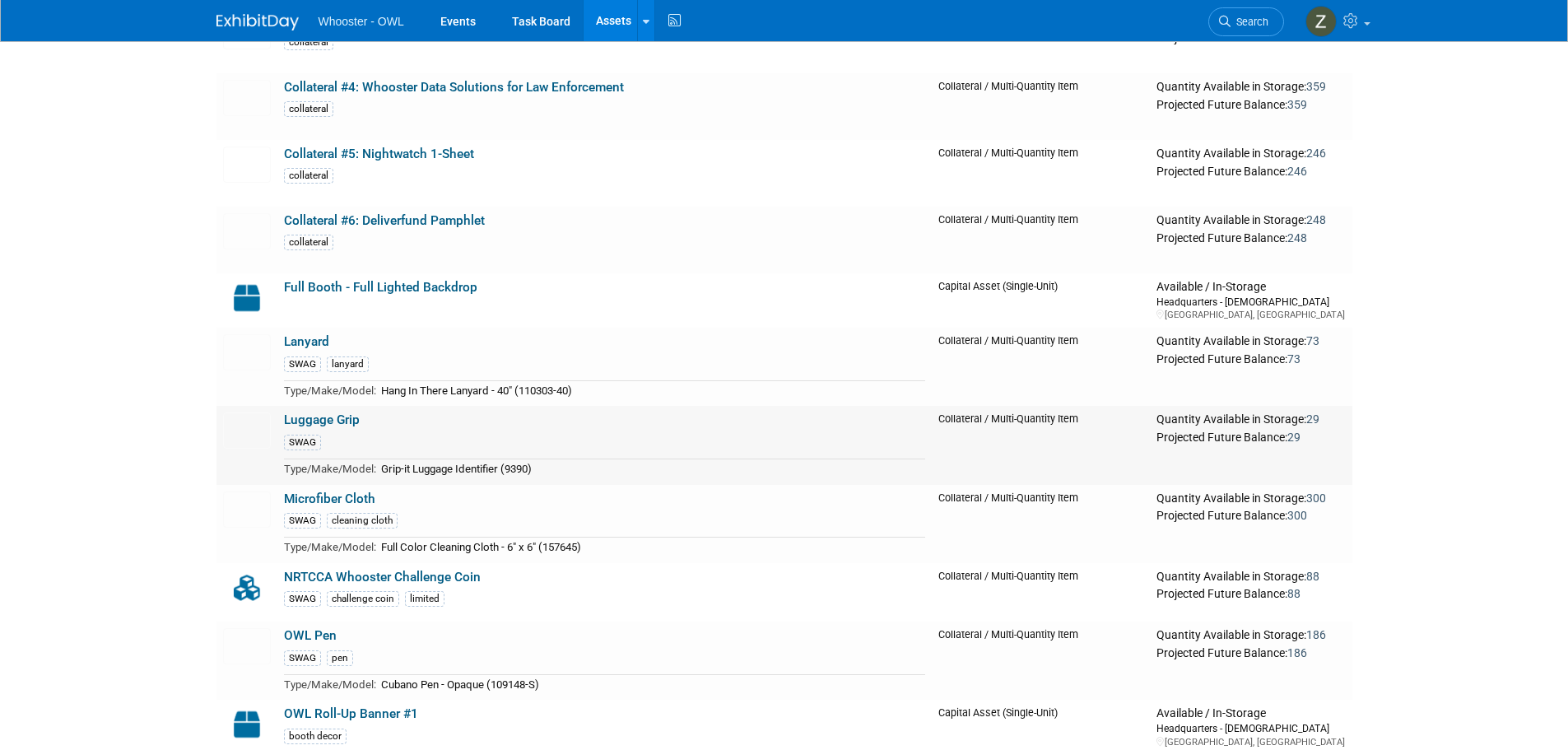
scroll to position [412, 0]
click at [344, 499] on link "Microfiber Cloth" at bounding box center [329, 498] width 91 height 15
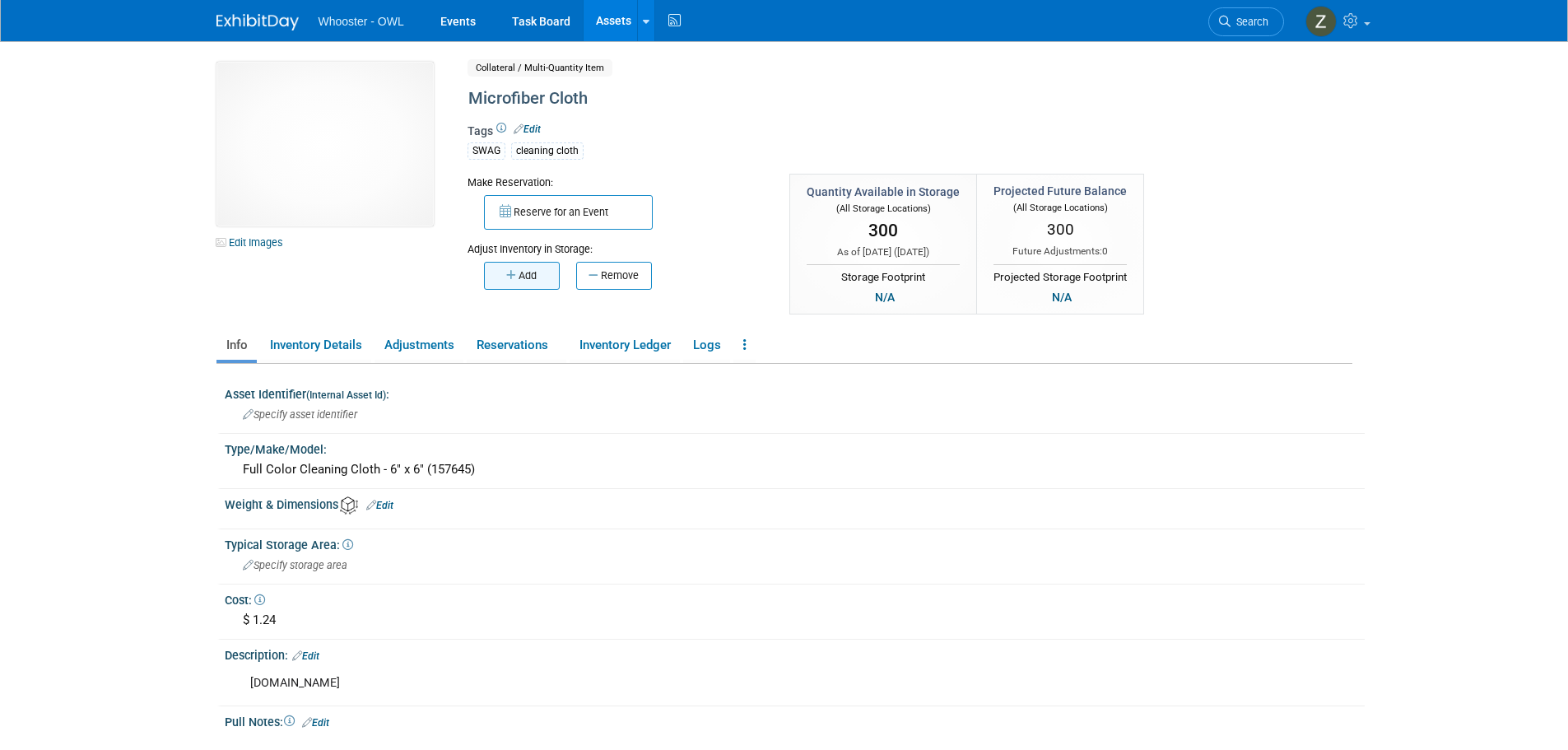
click at [539, 276] on button "Add" at bounding box center [521, 275] width 76 height 28
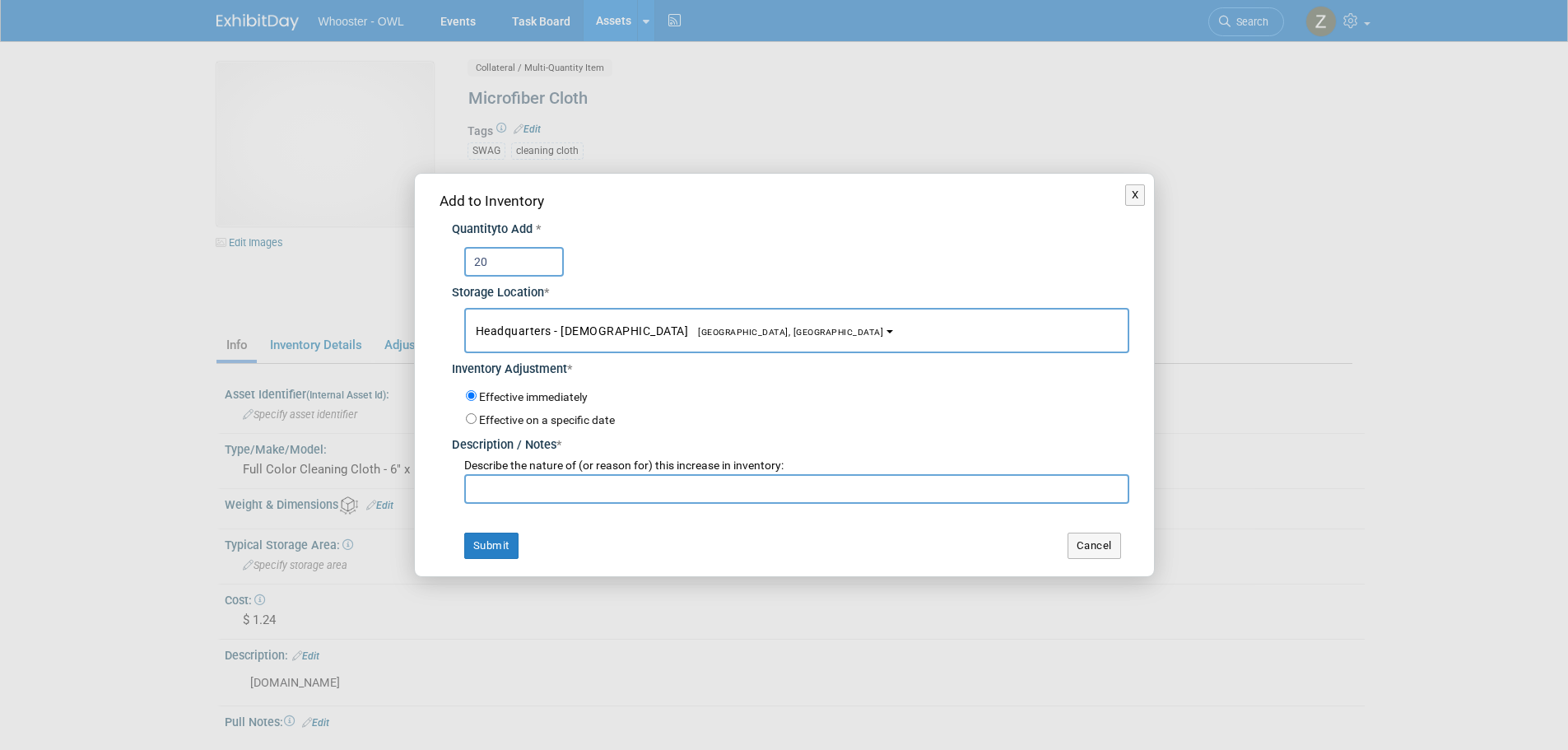
type input "20"
click at [607, 486] on input "text" at bounding box center [797, 489] width 665 height 29
paste input "return from IAFCI"
type input "return from IAFCI"
click at [489, 545] on button "Submit" at bounding box center [491, 545] width 54 height 27
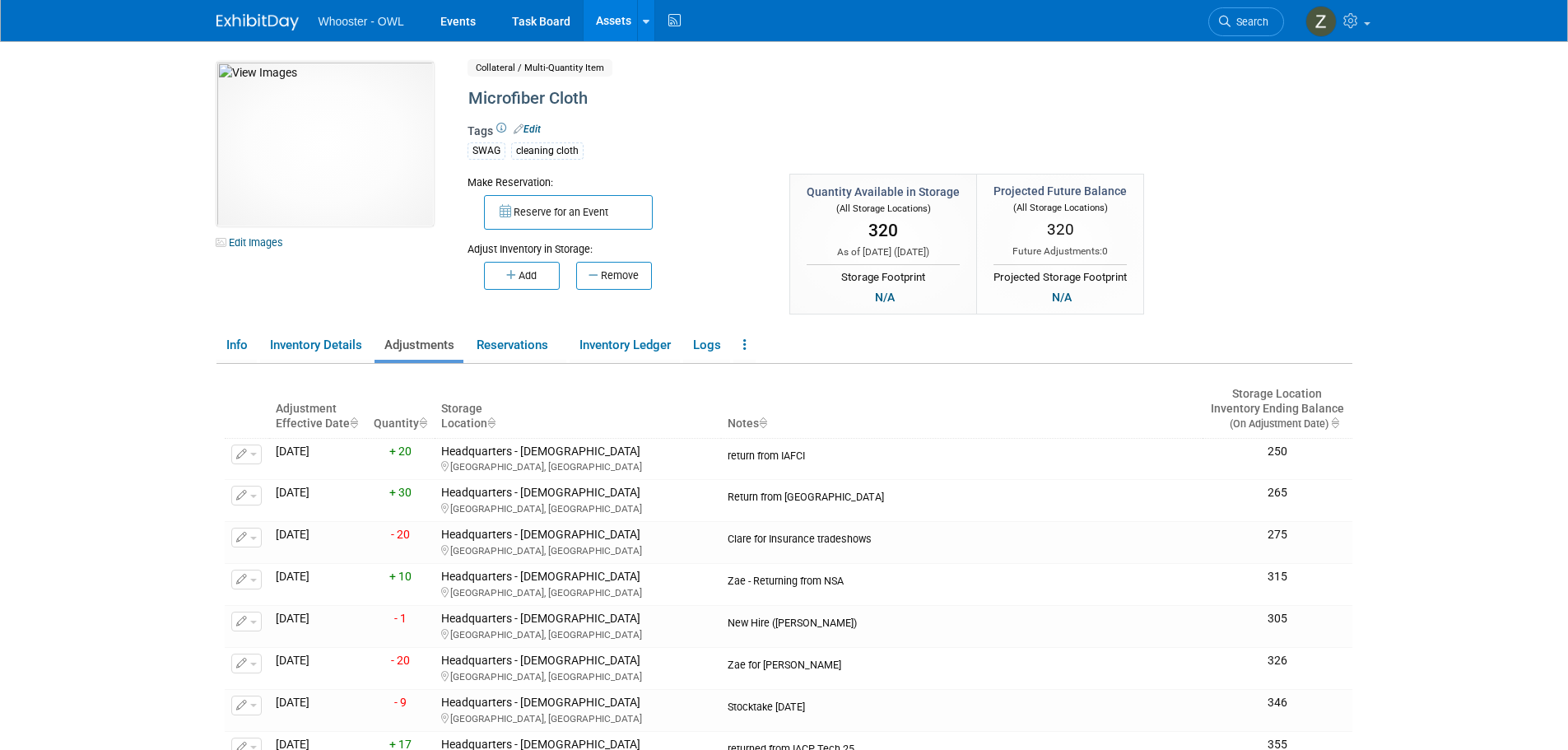
click at [614, 18] on link "Assets" at bounding box center [614, 20] width 60 height 41
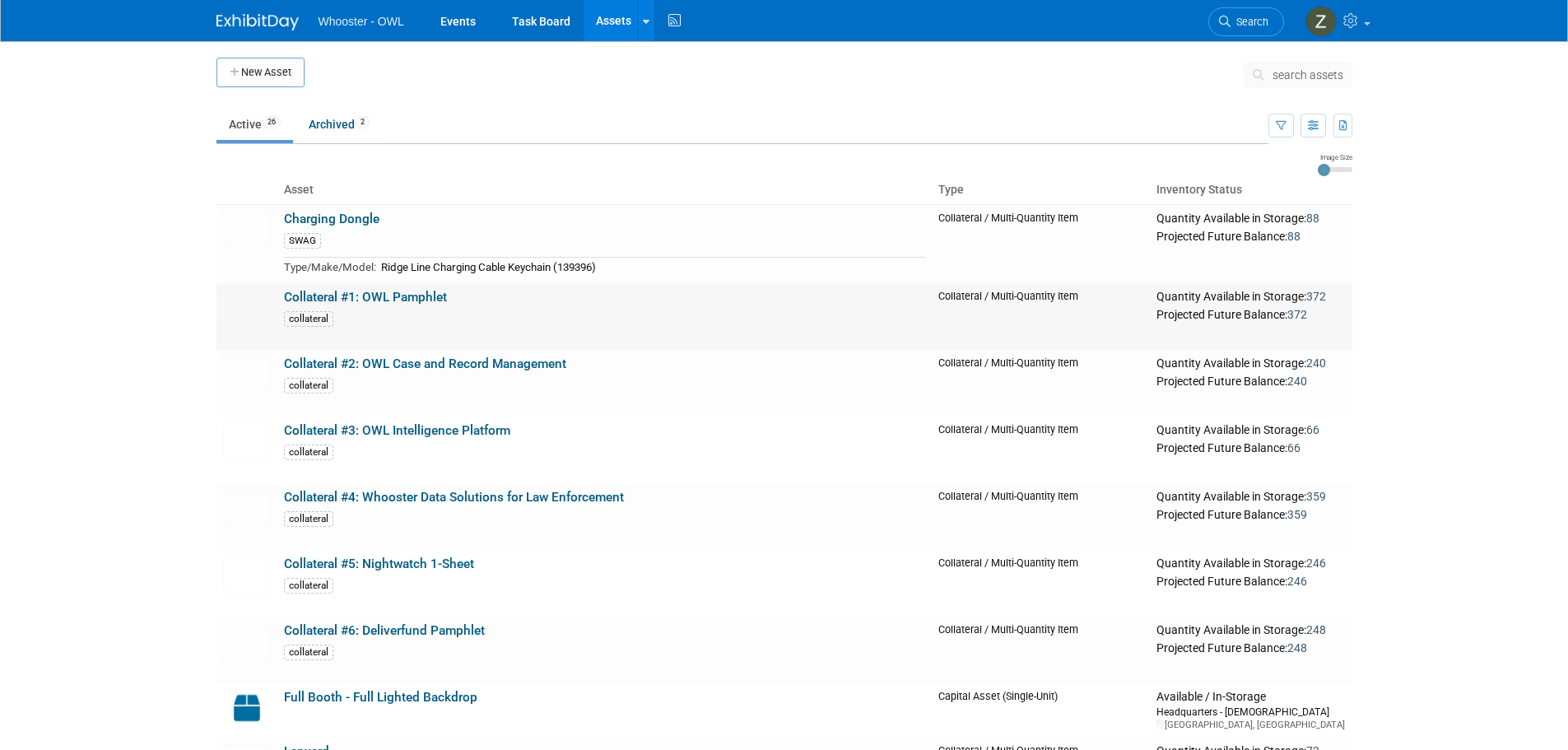
click at [384, 296] on link "Collateral #1: OWL Pamphlet" at bounding box center [365, 298] width 163 height 15
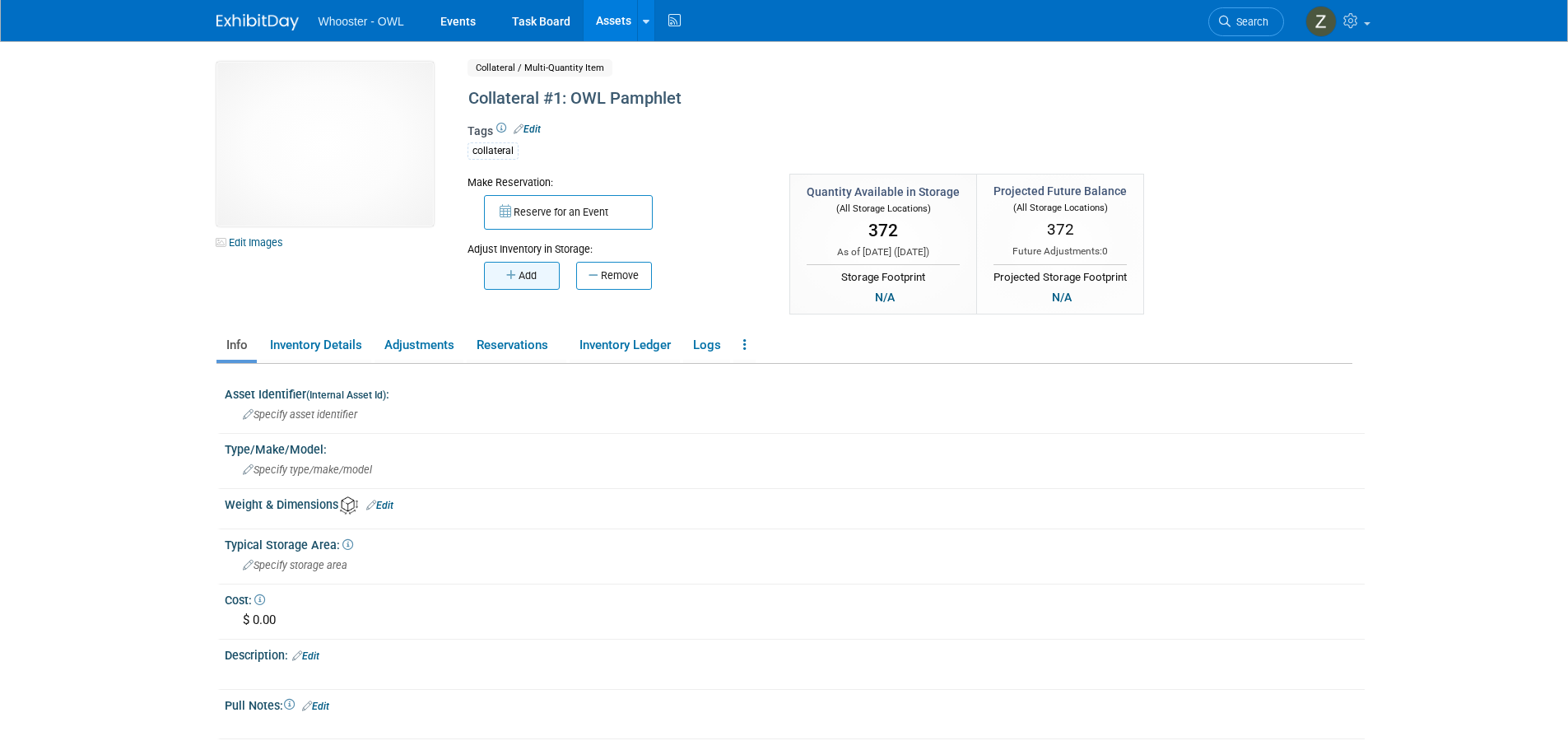
click at [501, 267] on button "Add" at bounding box center [521, 275] width 76 height 28
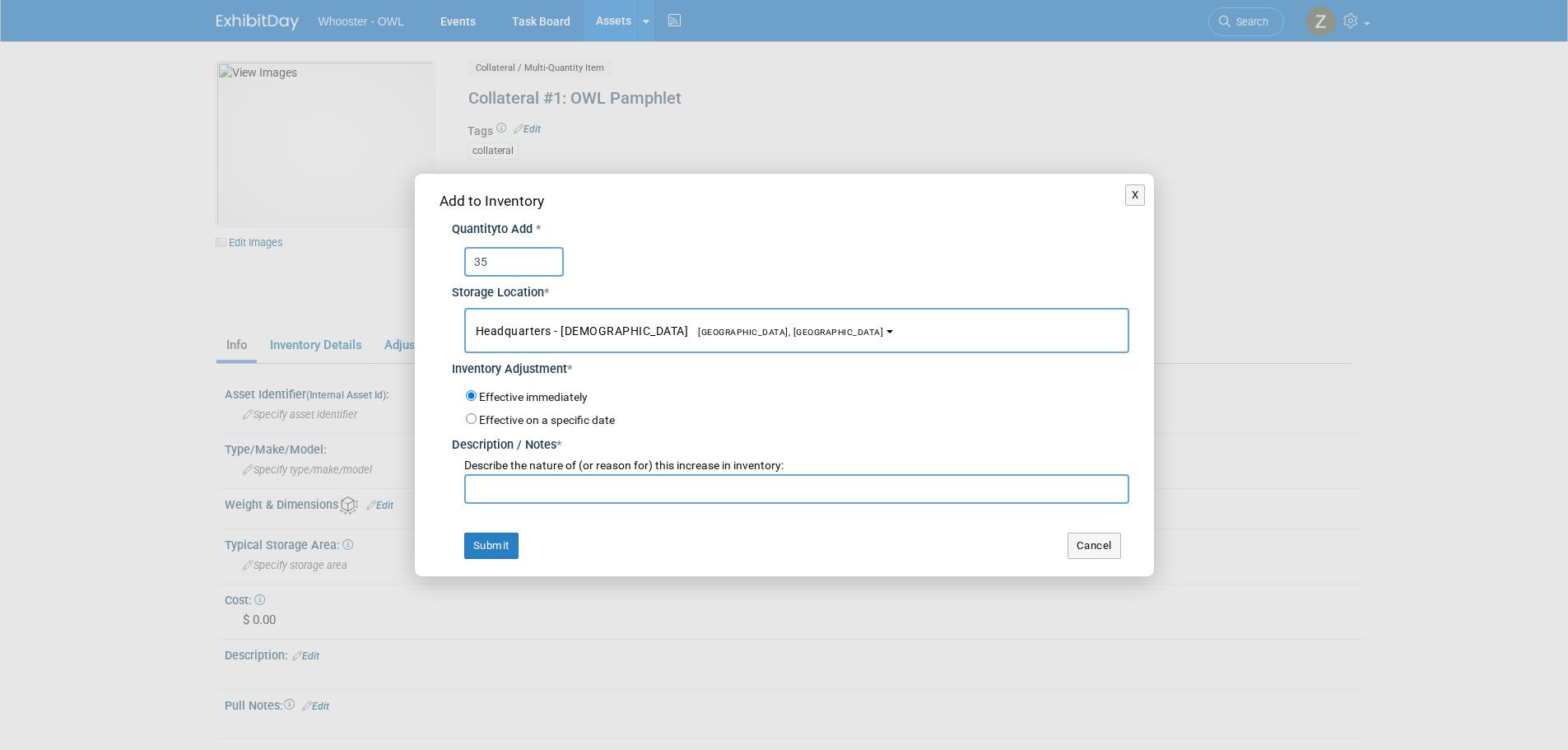
type input "35"
click at [550, 487] on input "text" at bounding box center [797, 489] width 665 height 29
paste input "return from IAFCI"
type input "return from IAFCI"
click at [485, 544] on button "Submit" at bounding box center [491, 545] width 54 height 27
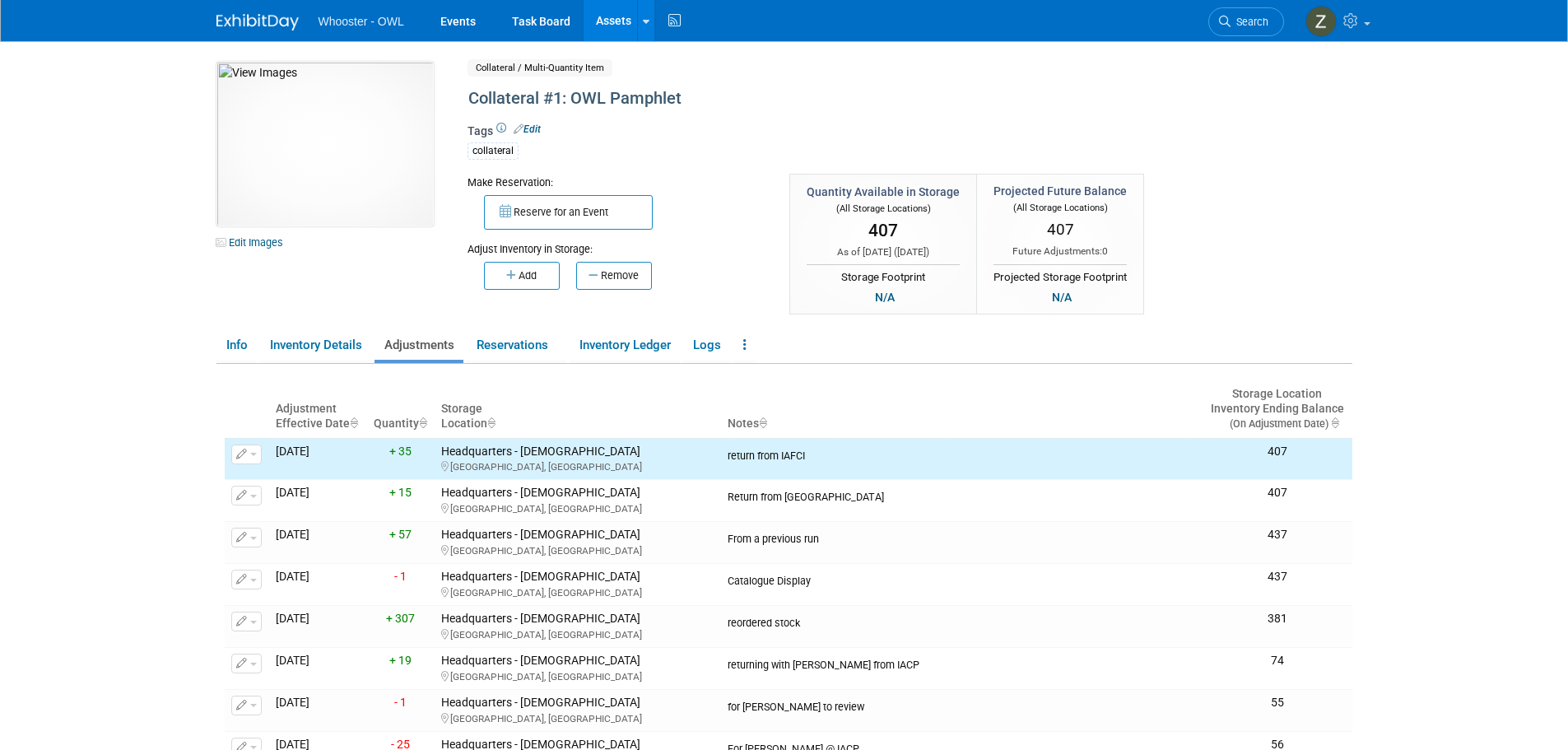
click at [620, 21] on link "Assets" at bounding box center [614, 20] width 60 height 41
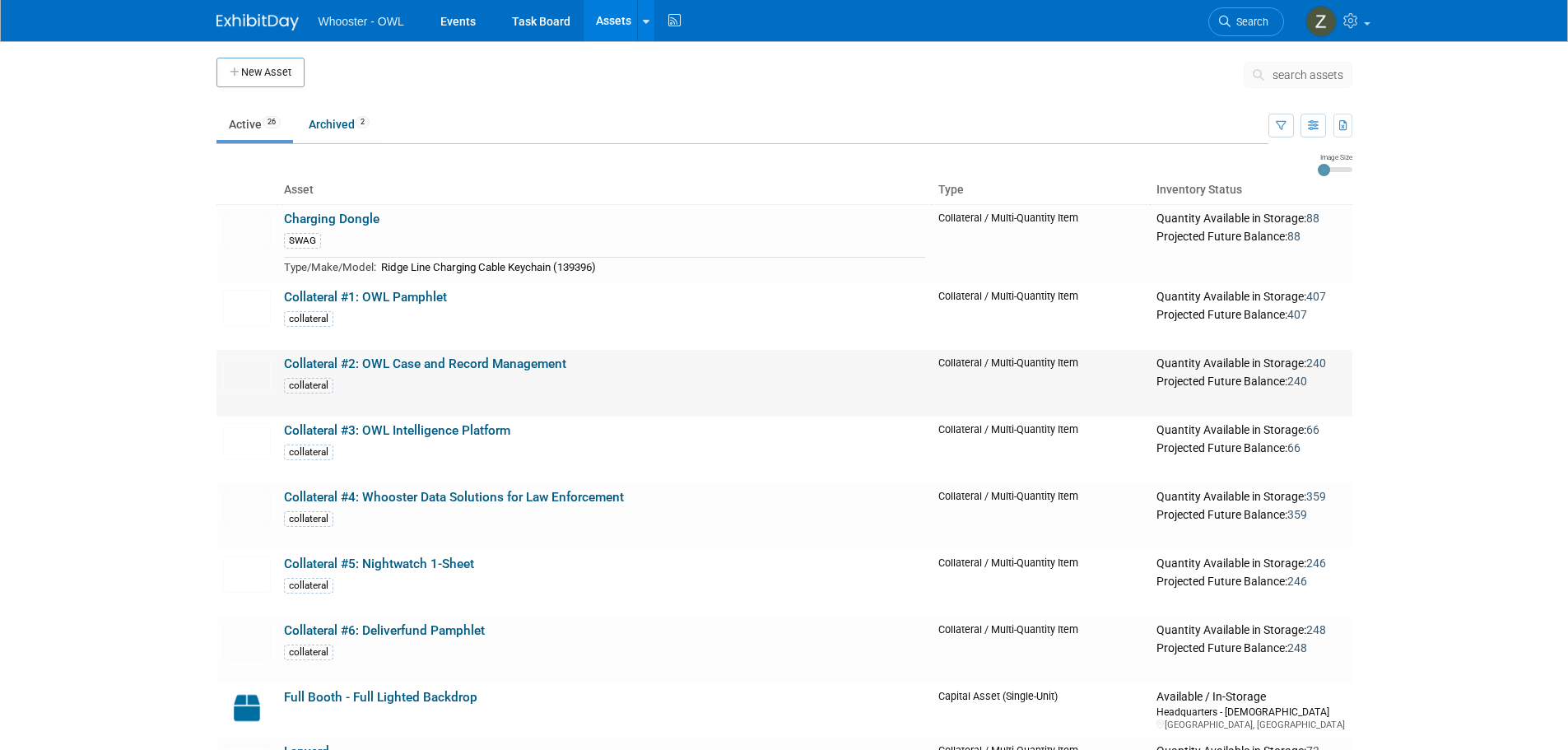
click at [415, 364] on link "Collateral #2: OWL Case and Record Management" at bounding box center [425, 364] width 283 height 15
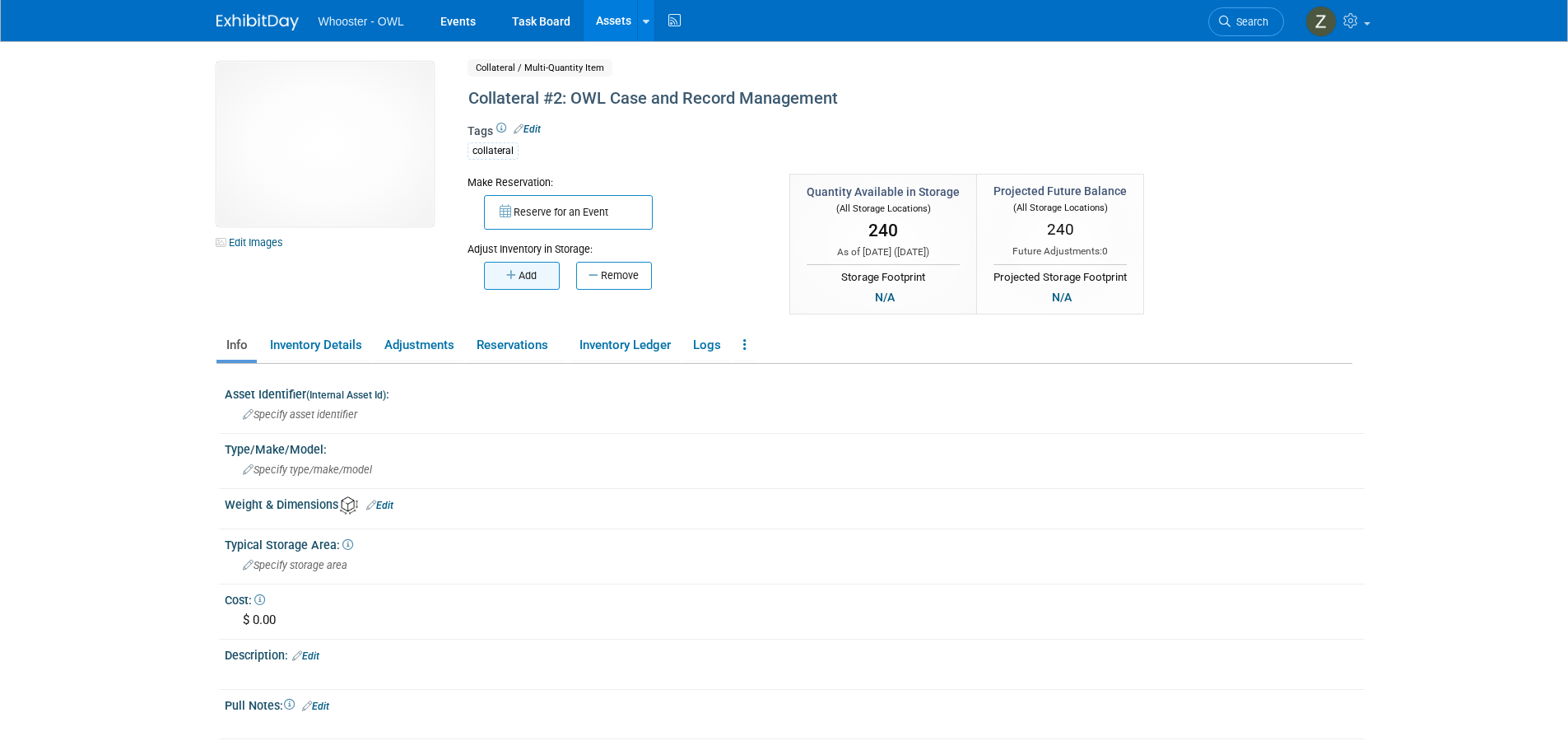
click at [523, 278] on button "Add" at bounding box center [521, 275] width 76 height 28
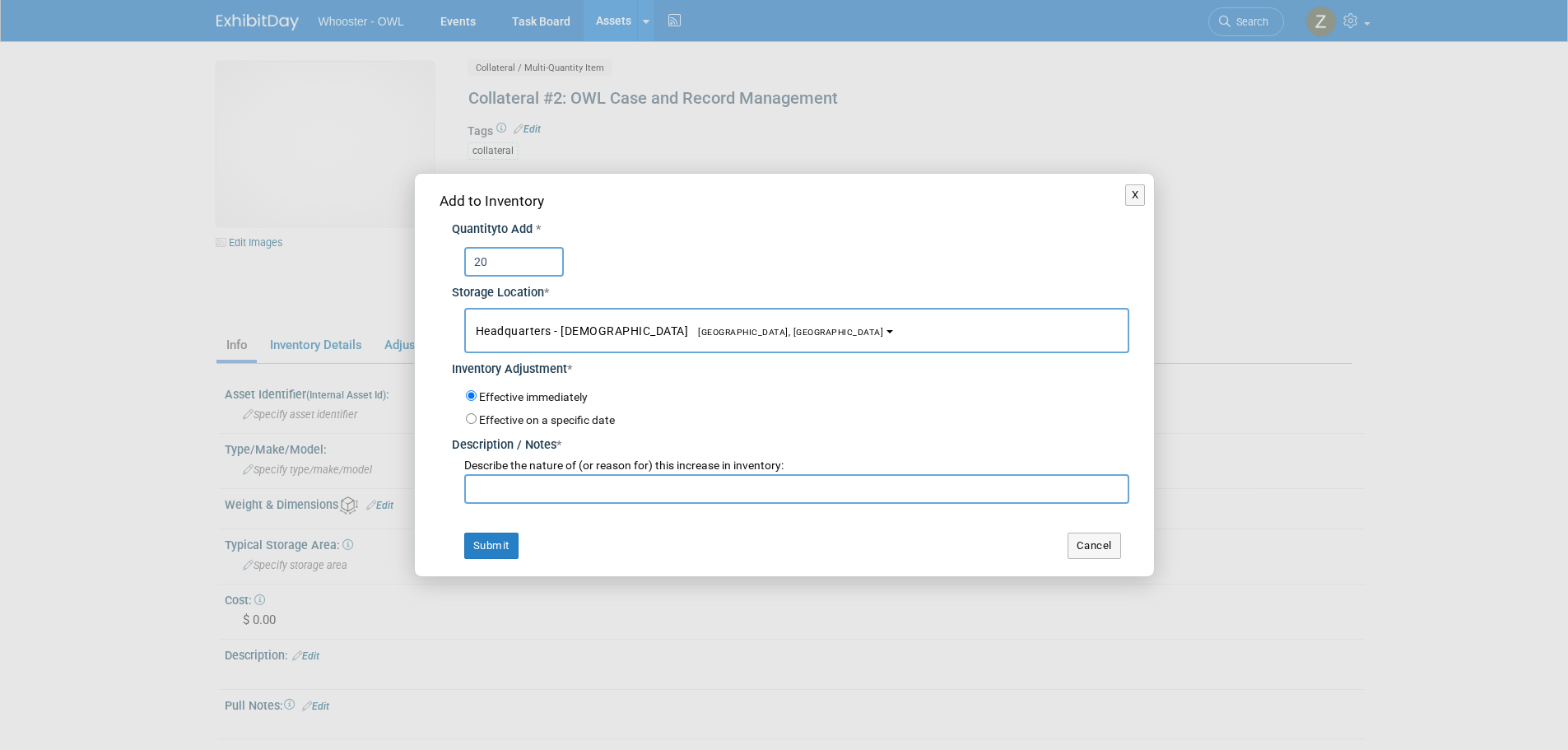
type input "20"
click at [537, 503] on input "text" at bounding box center [797, 489] width 665 height 29
paste input "return from IAFCI"
type input "return from IAFCI"
click at [488, 536] on button "Submit" at bounding box center [491, 545] width 54 height 27
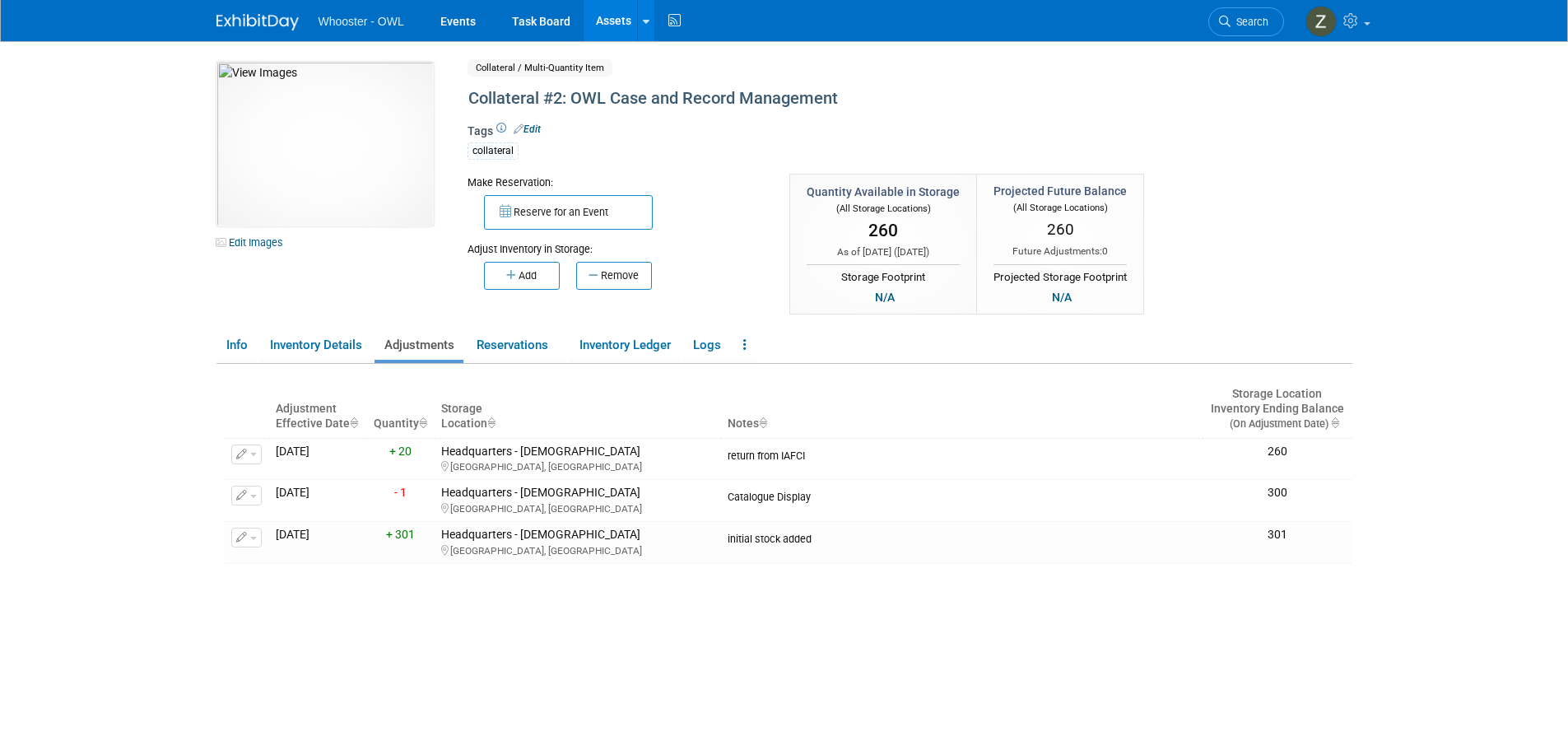
click at [603, 6] on link "Assets" at bounding box center [614, 20] width 60 height 41
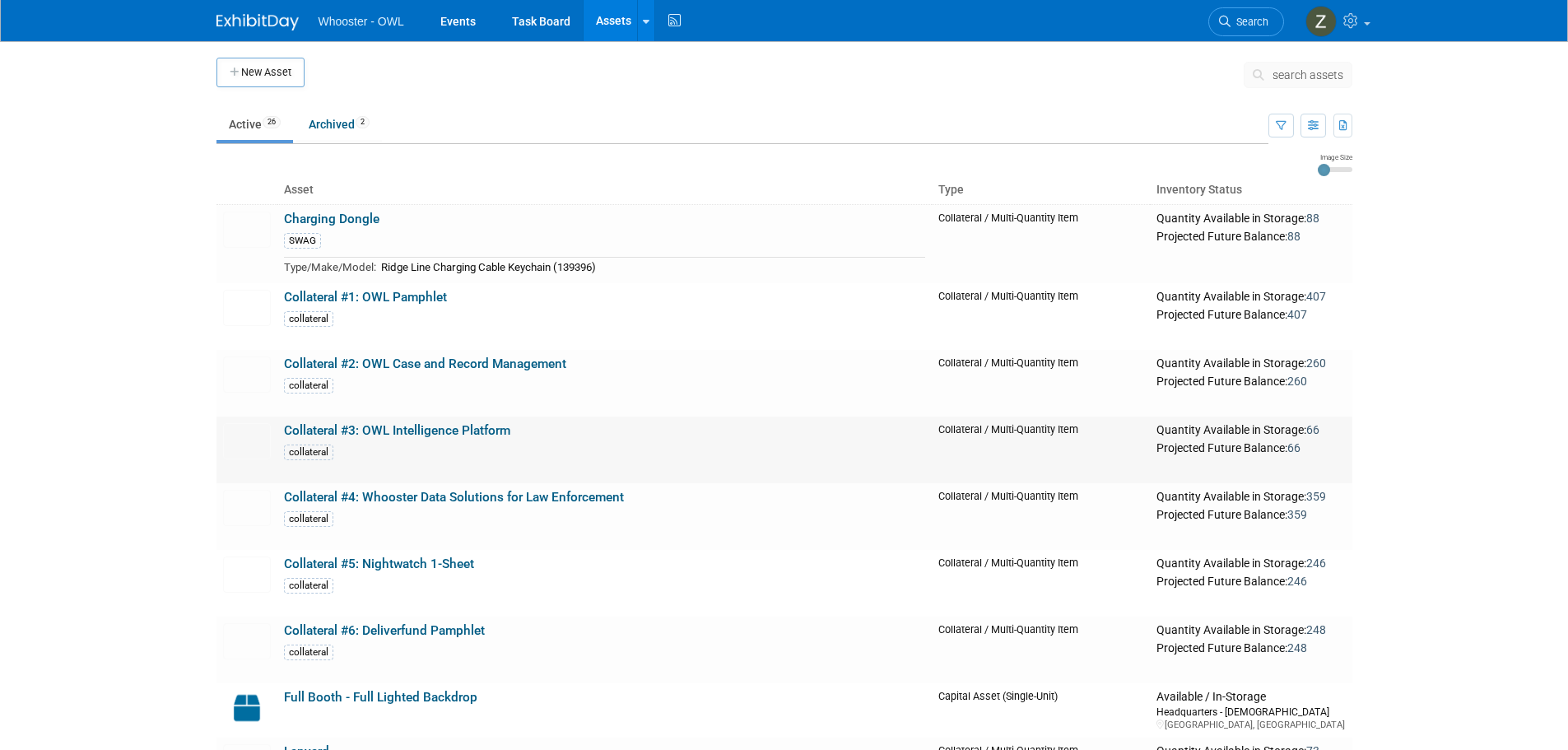
click at [374, 428] on link "Collateral #3: OWL Intelligence Platform" at bounding box center [397, 430] width 227 height 15
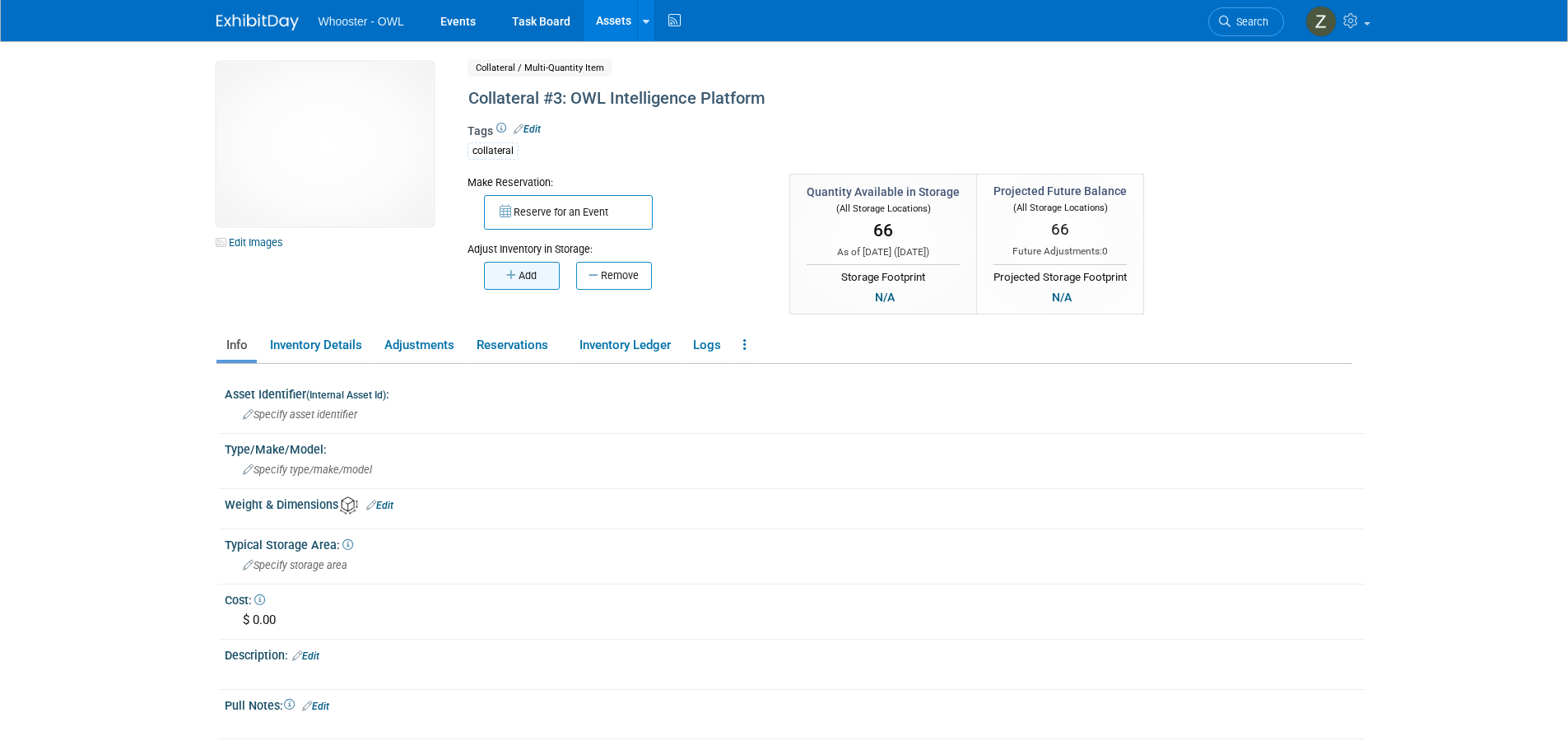
click at [497, 277] on button "Add" at bounding box center [521, 275] width 76 height 28
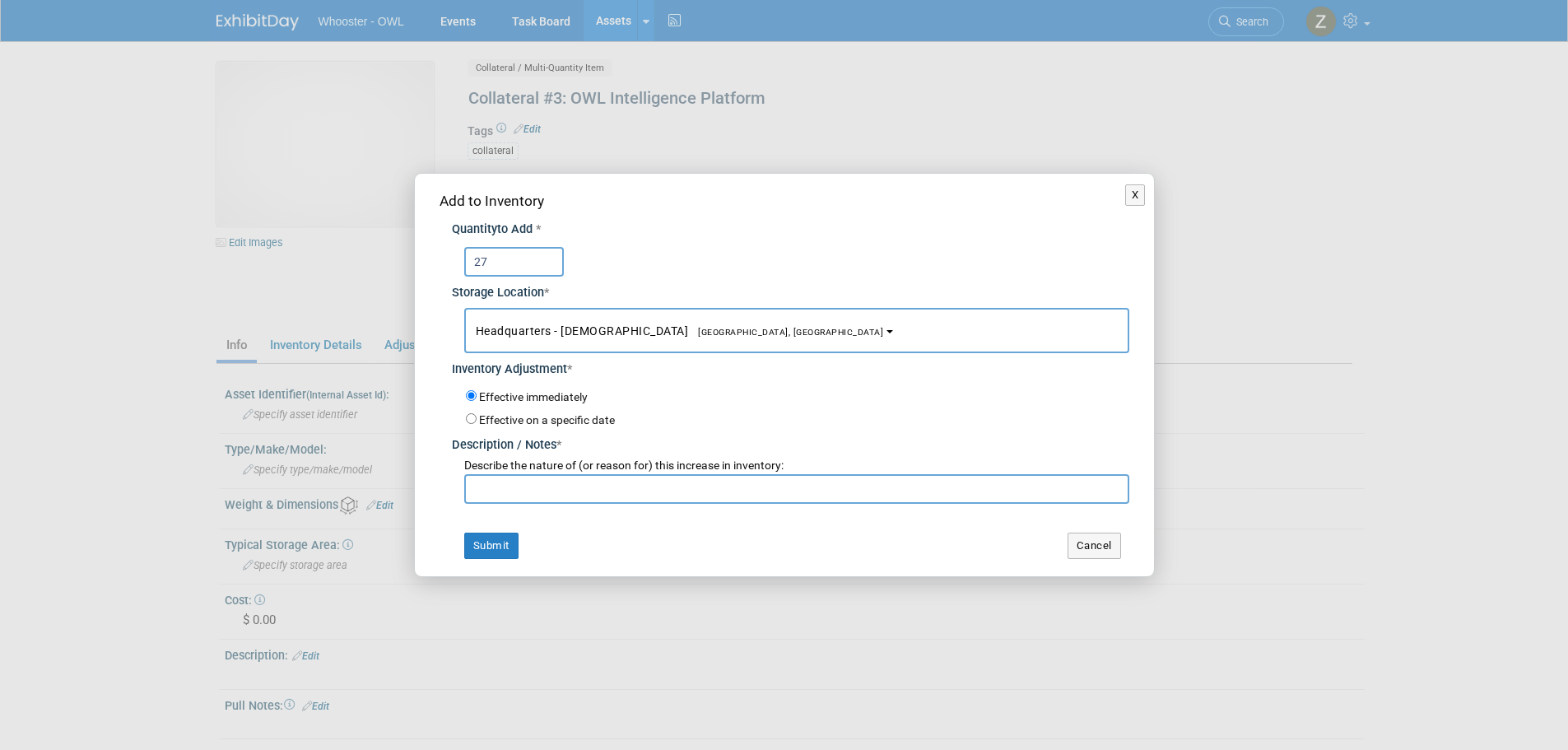
type input "27"
click at [501, 491] on input "text" at bounding box center [797, 489] width 665 height 29
paste input "return from IAFCI"
type input "return from IAFCI"
click at [488, 537] on button "Submit" at bounding box center [491, 545] width 54 height 27
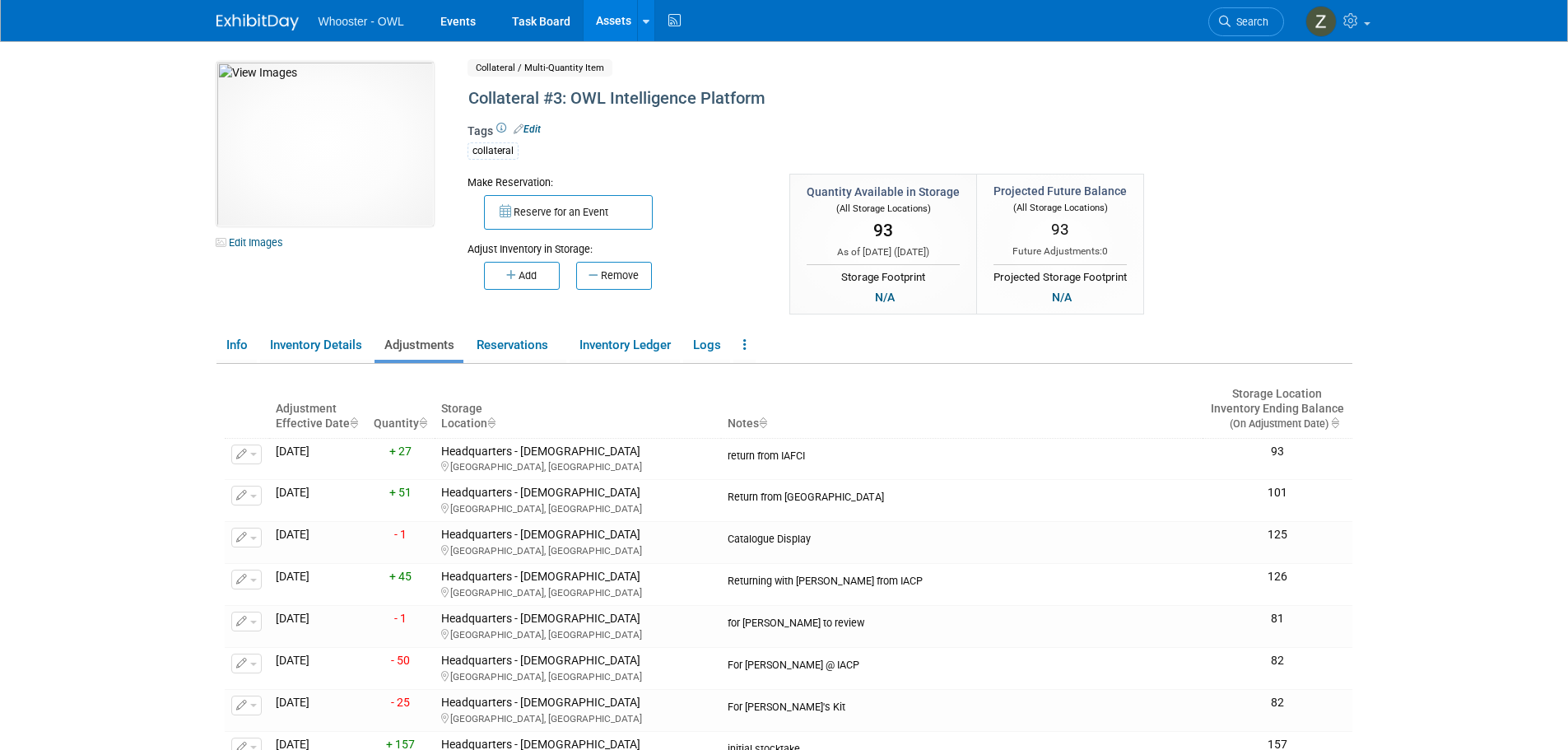
click at [611, 23] on link "Assets" at bounding box center [614, 20] width 60 height 41
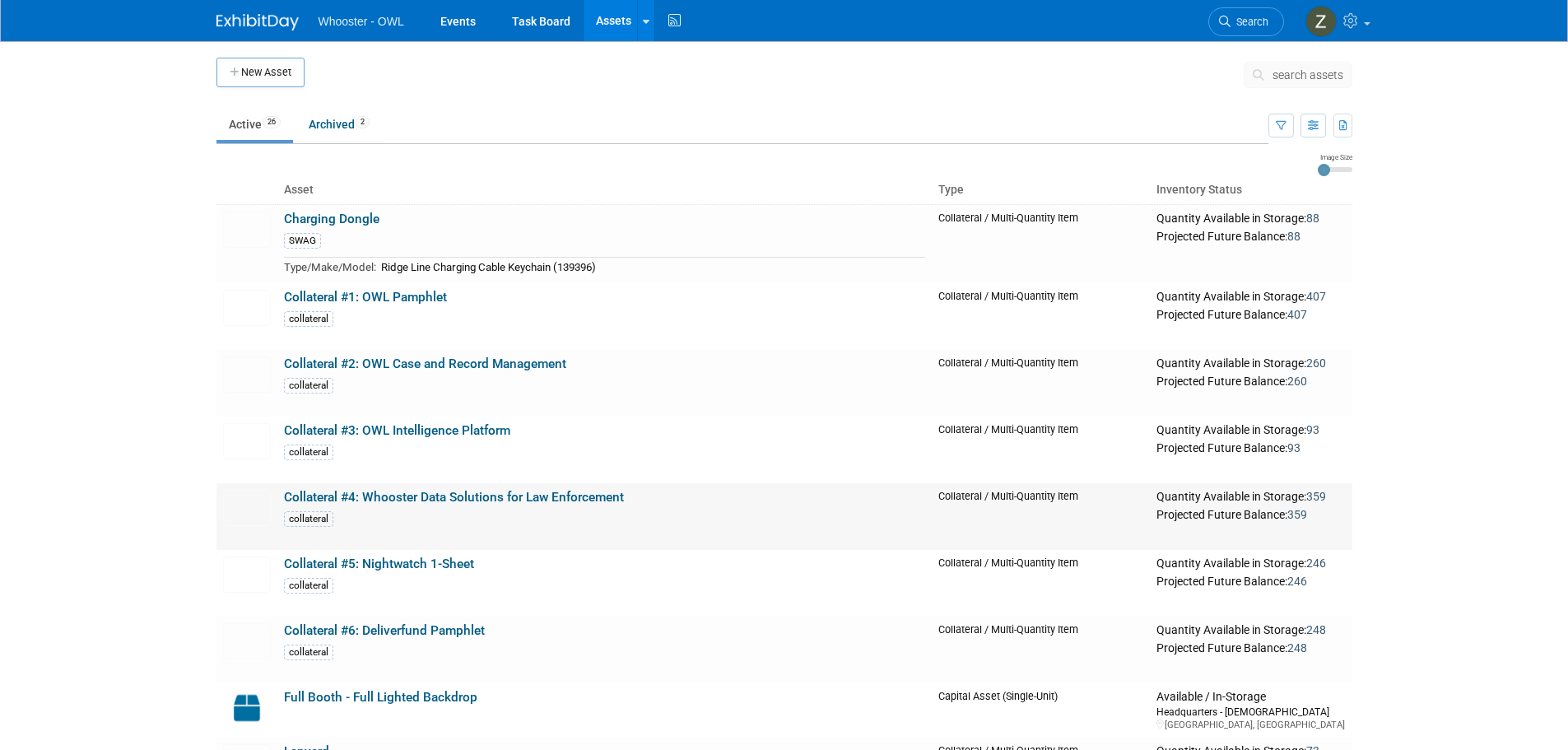
click at [391, 493] on link "Collateral #4: Whooster Data Solutions for Law Enforcement" at bounding box center [453, 498] width 340 height 15
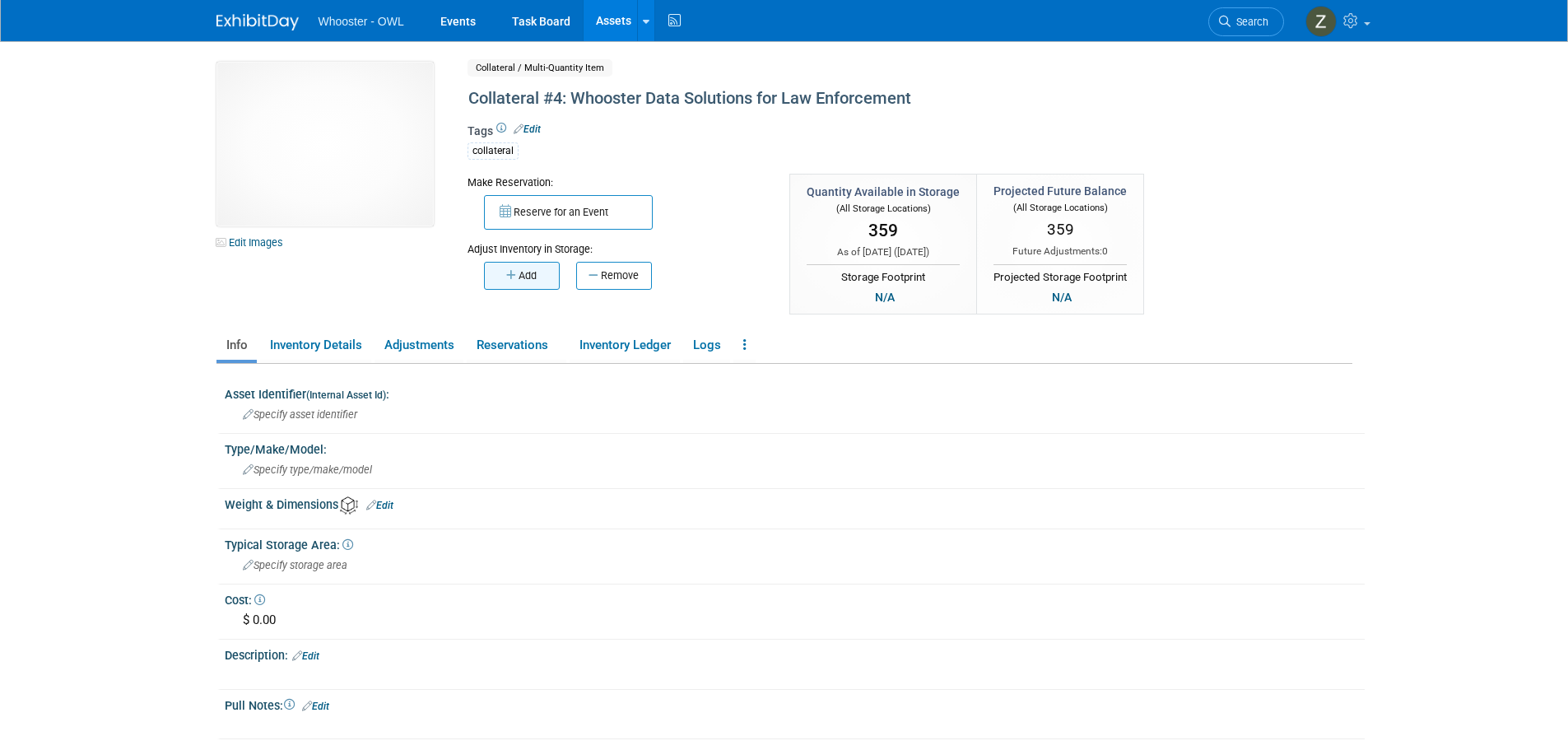
click at [521, 275] on button "Add" at bounding box center [521, 275] width 76 height 28
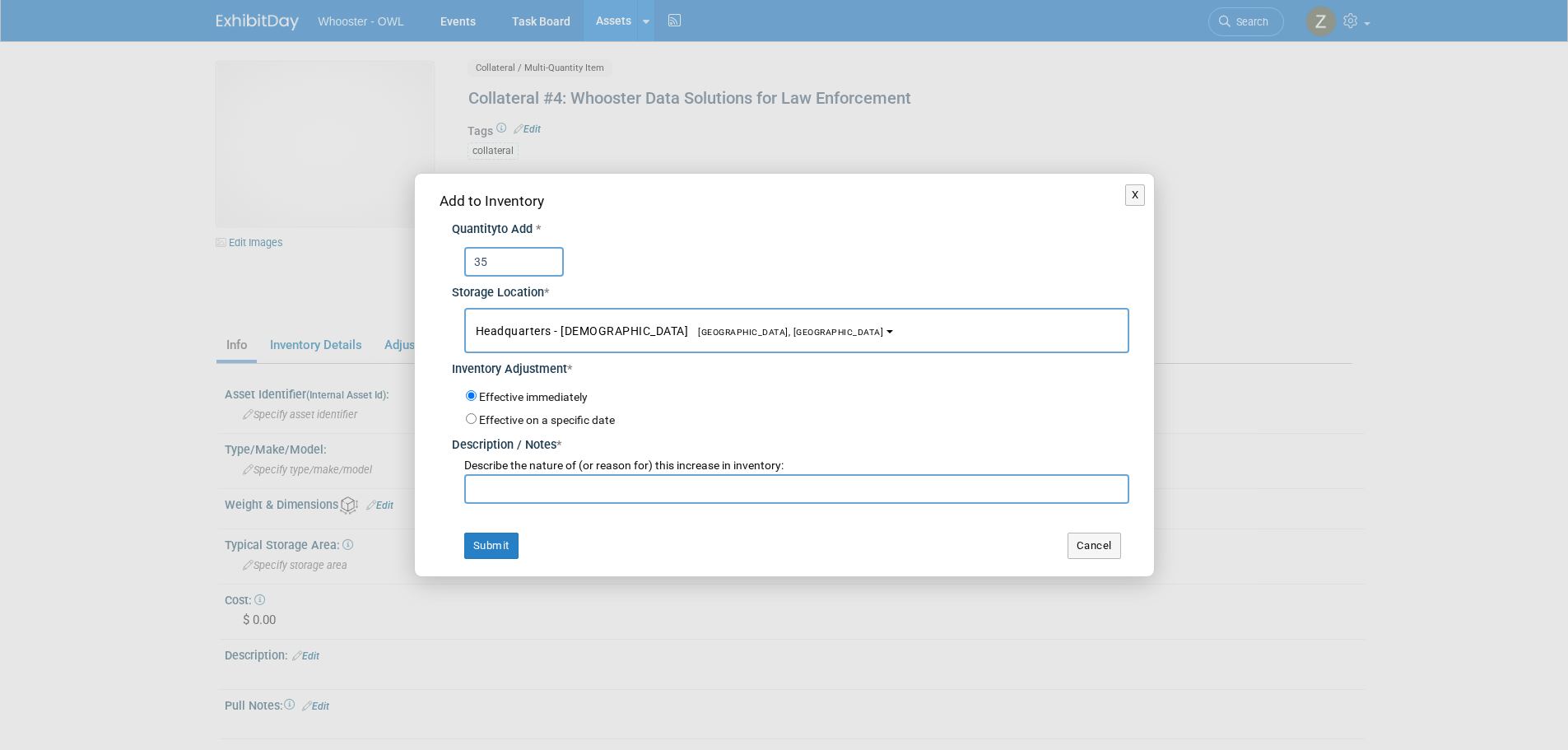
type input "35"
click at [502, 487] on input "text" at bounding box center [797, 489] width 665 height 29
paste input "return from IAFCI"
type input "return from IAFCI"
click at [497, 550] on button "Submit" at bounding box center [491, 545] width 54 height 27
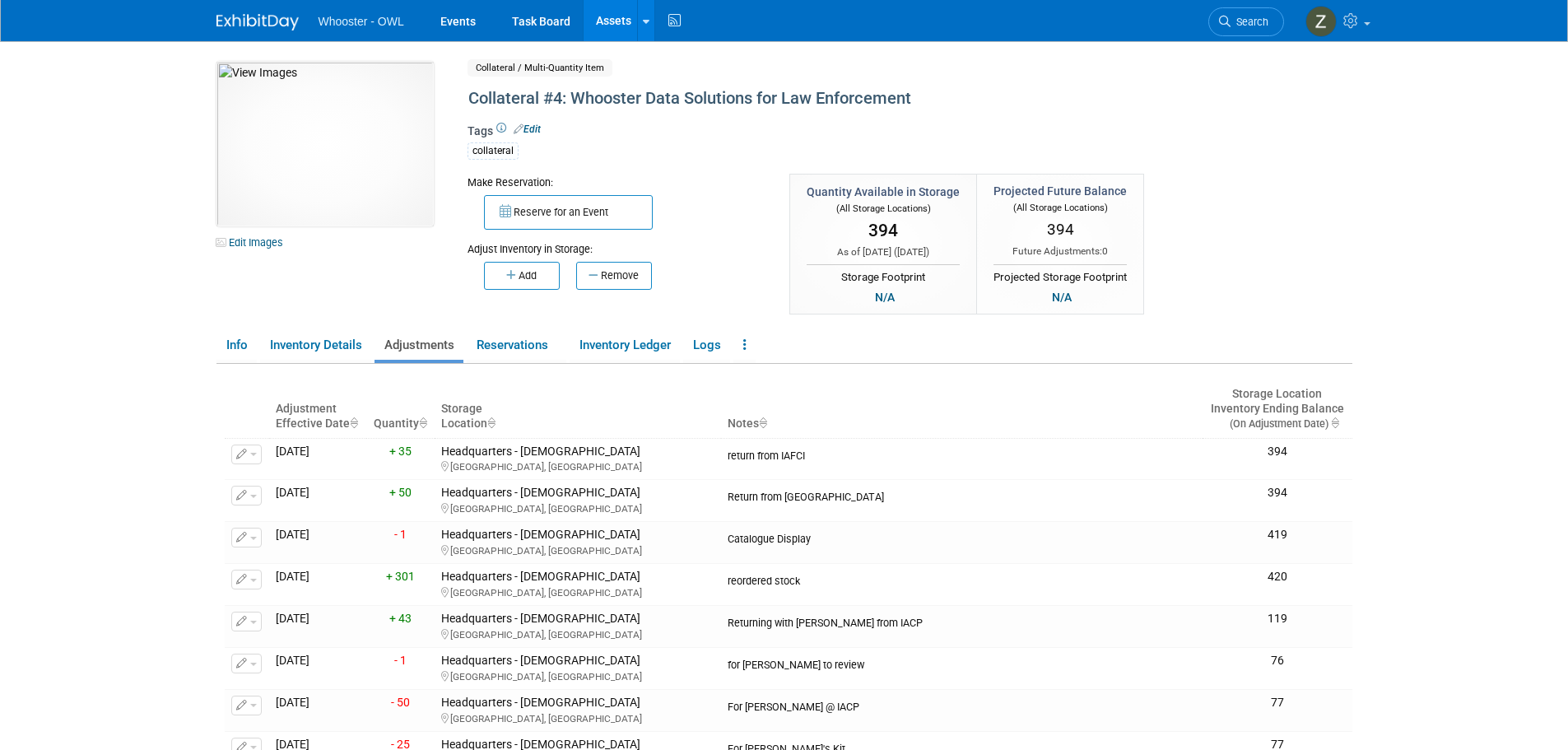
click at [607, 29] on link "Assets" at bounding box center [614, 20] width 60 height 41
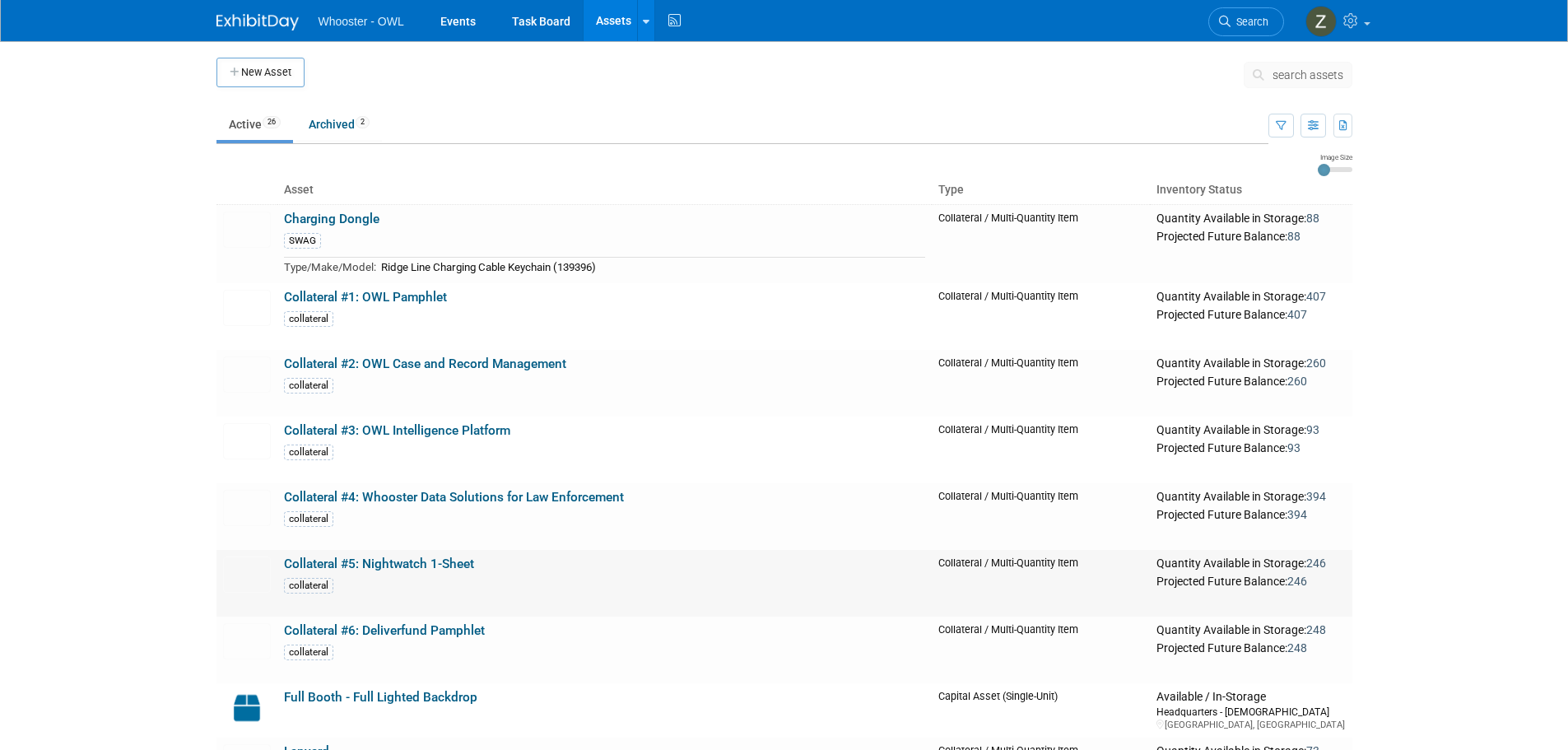
click at [386, 567] on link "Collateral #5: Nightwatch 1-Sheet" at bounding box center [379, 564] width 190 height 15
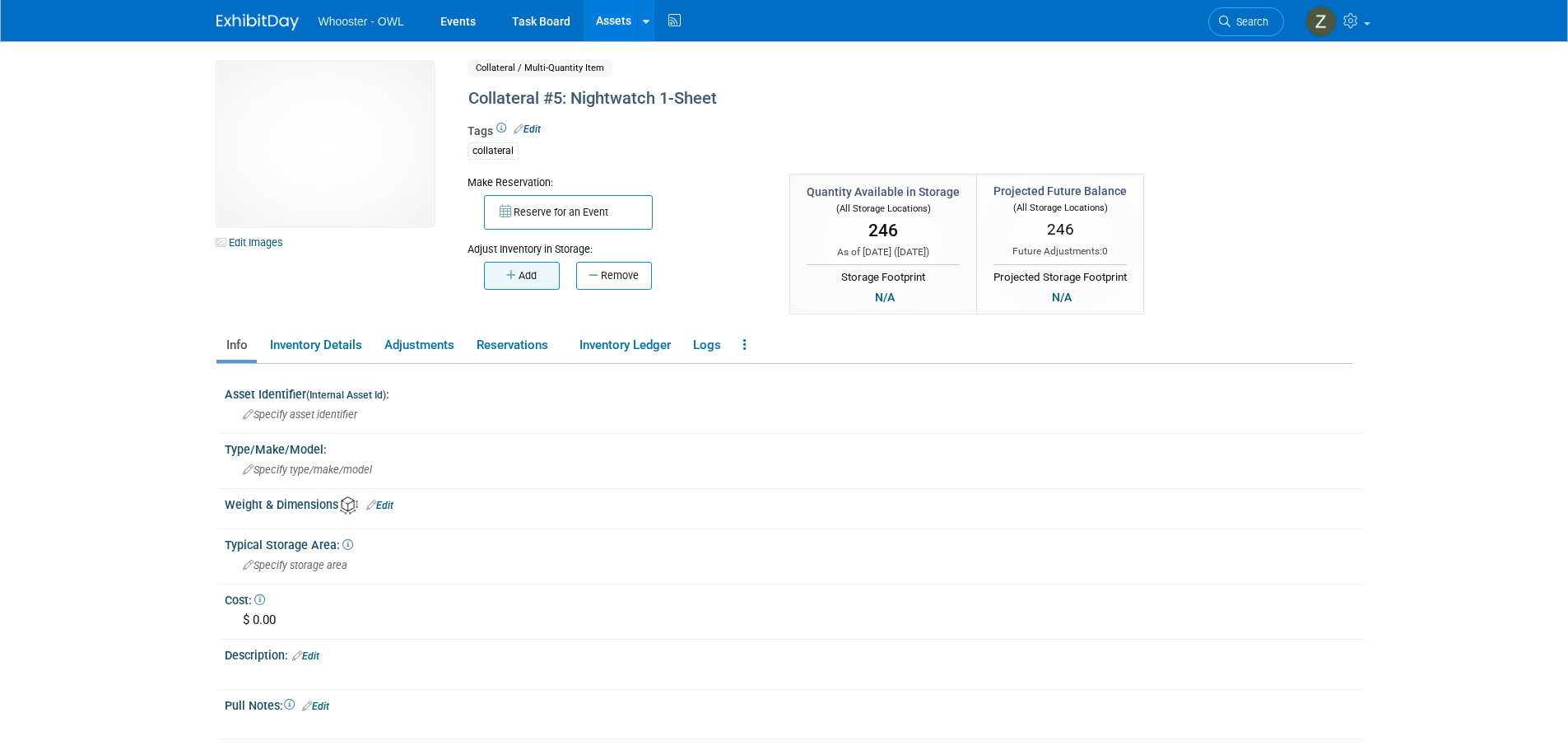
click at [544, 281] on button "Add" at bounding box center [521, 275] width 76 height 28
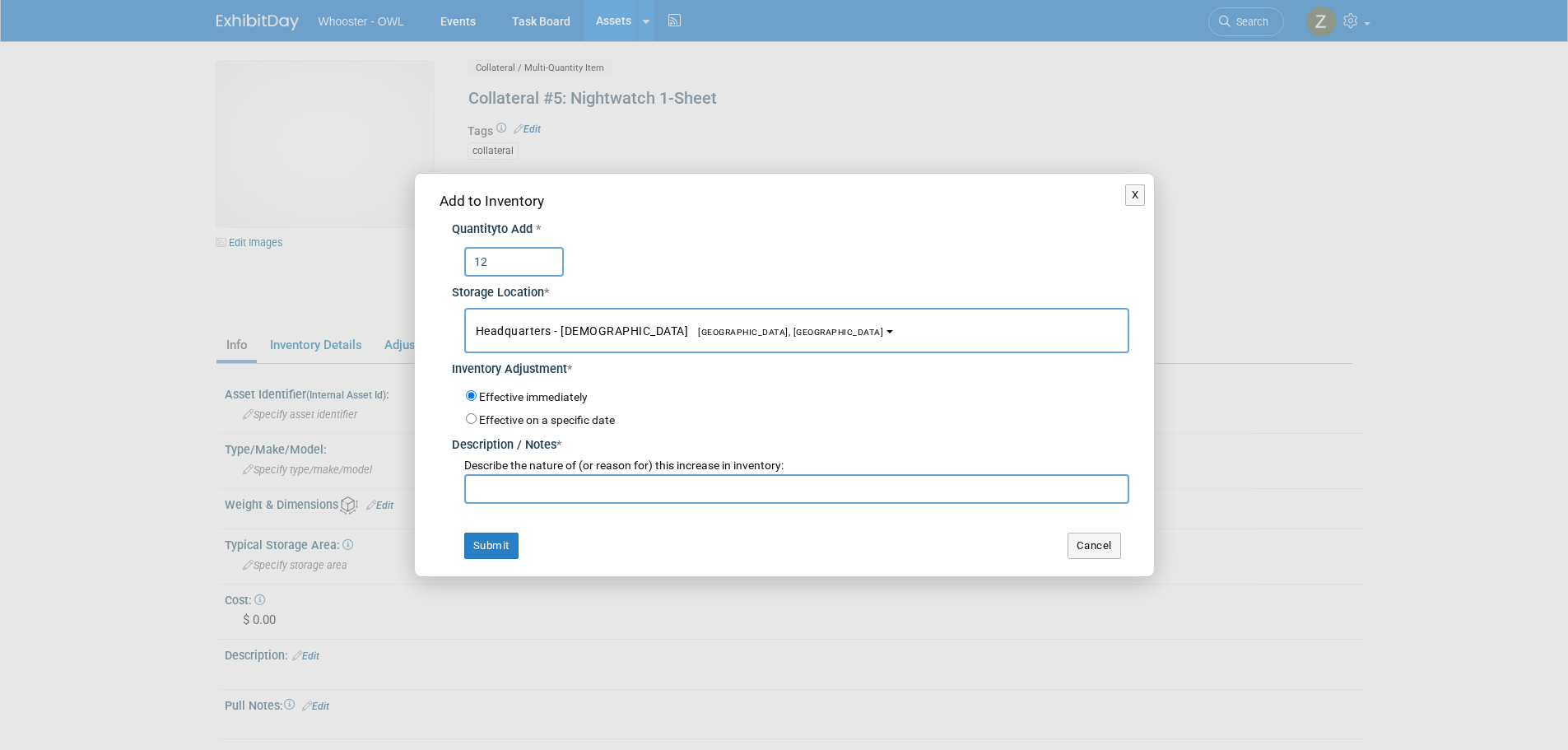
type input "12"
click at [494, 489] on input "text" at bounding box center [797, 489] width 665 height 29
paste input "return from IAFCI"
type input "return from IAFCI"
click at [482, 548] on button "Submit" at bounding box center [491, 545] width 54 height 27
